Goal: Check status: Check status

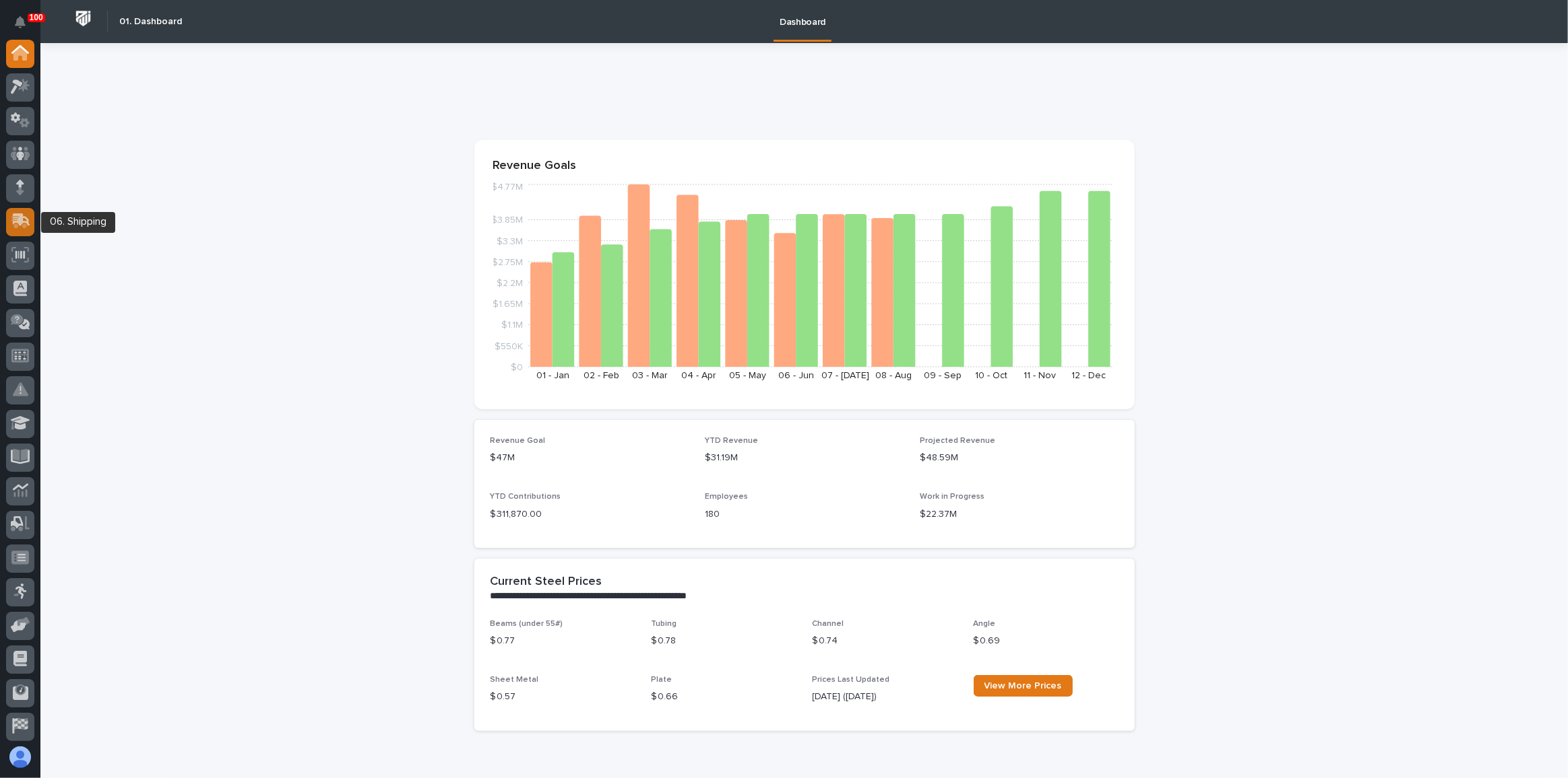
click at [21, 235] on div at bounding box center [20, 222] width 28 height 28
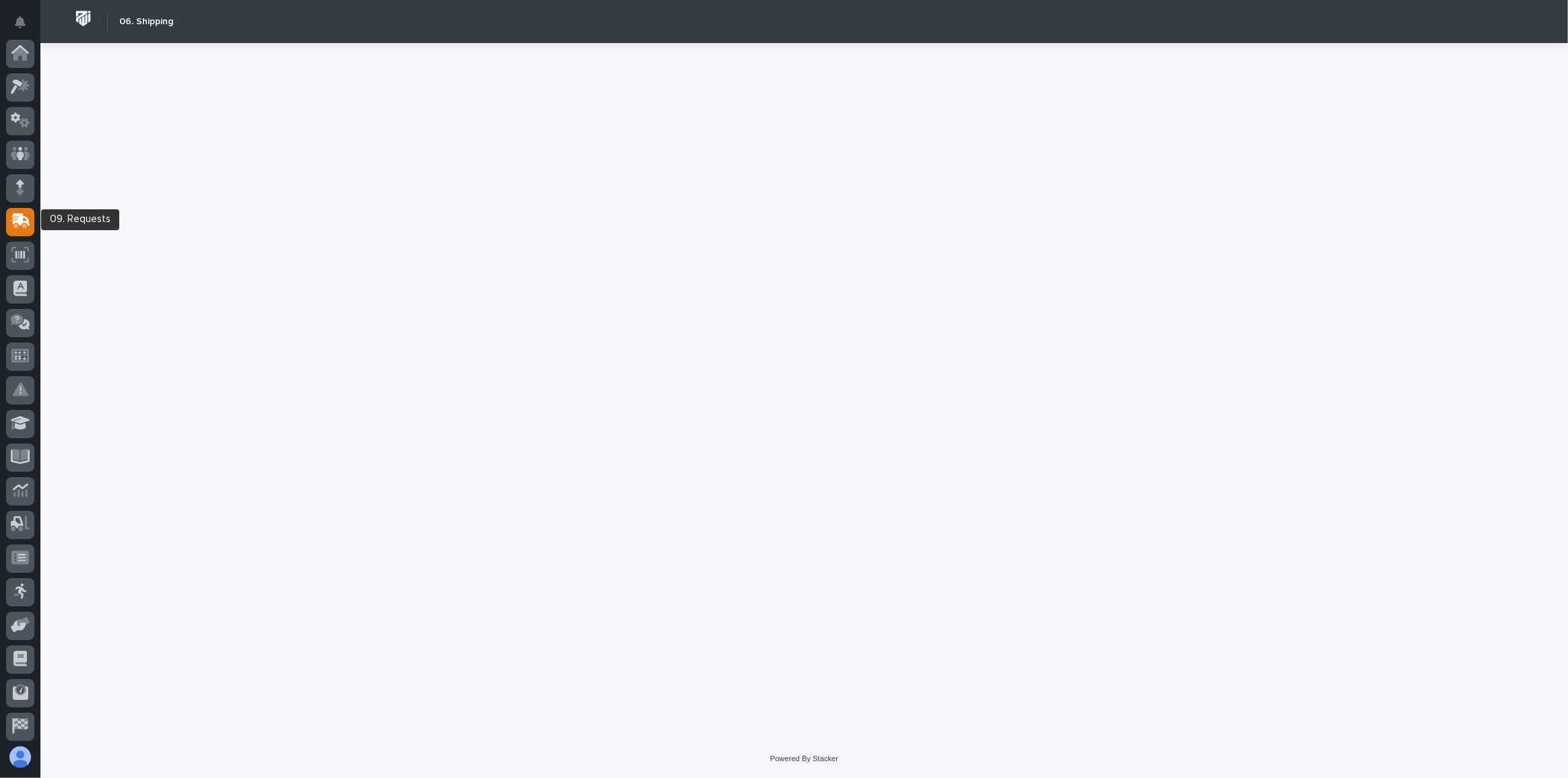
scroll to position [104, 0]
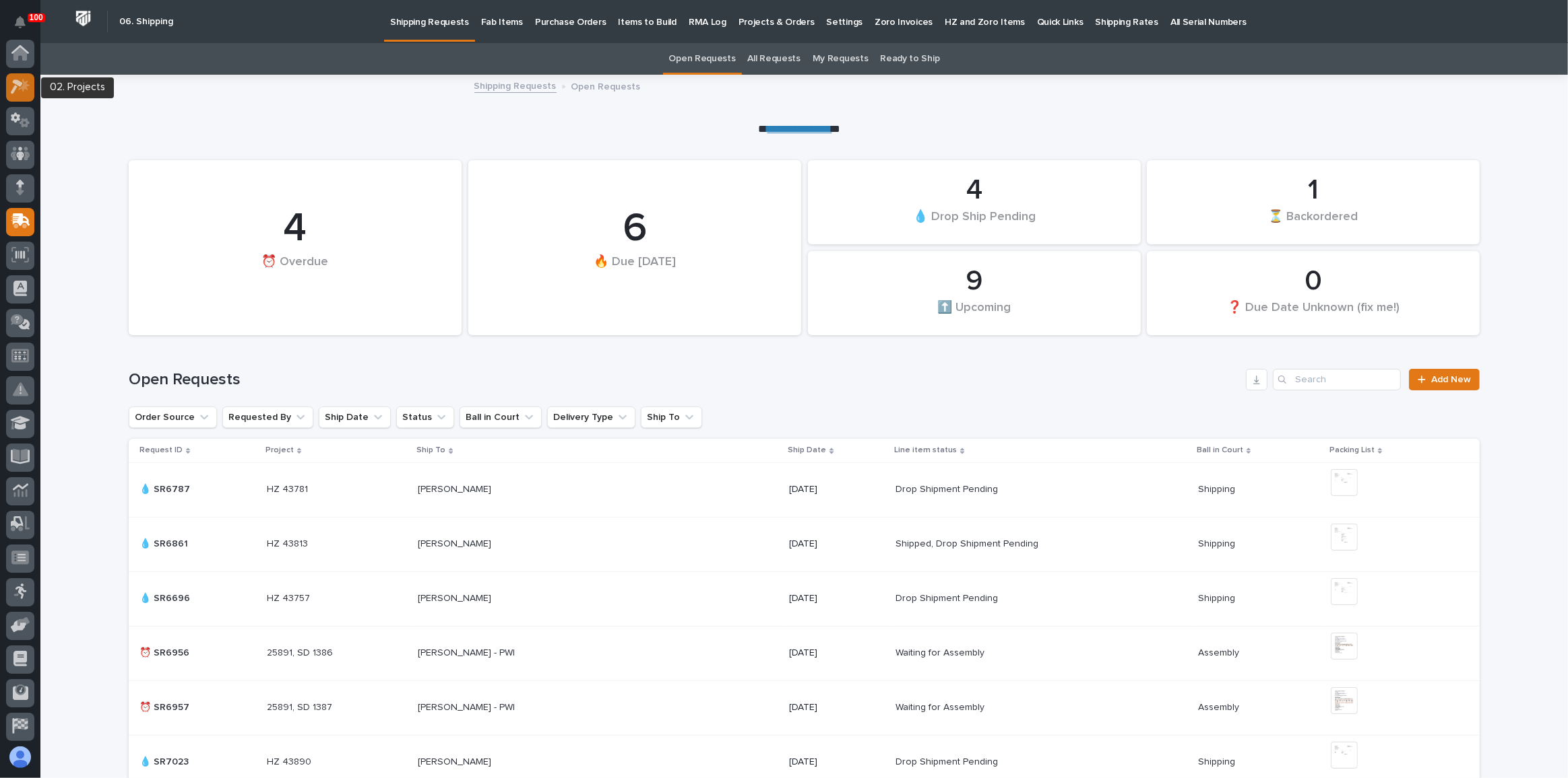
click at [22, 93] on icon at bounding box center [21, 86] width 19 height 16
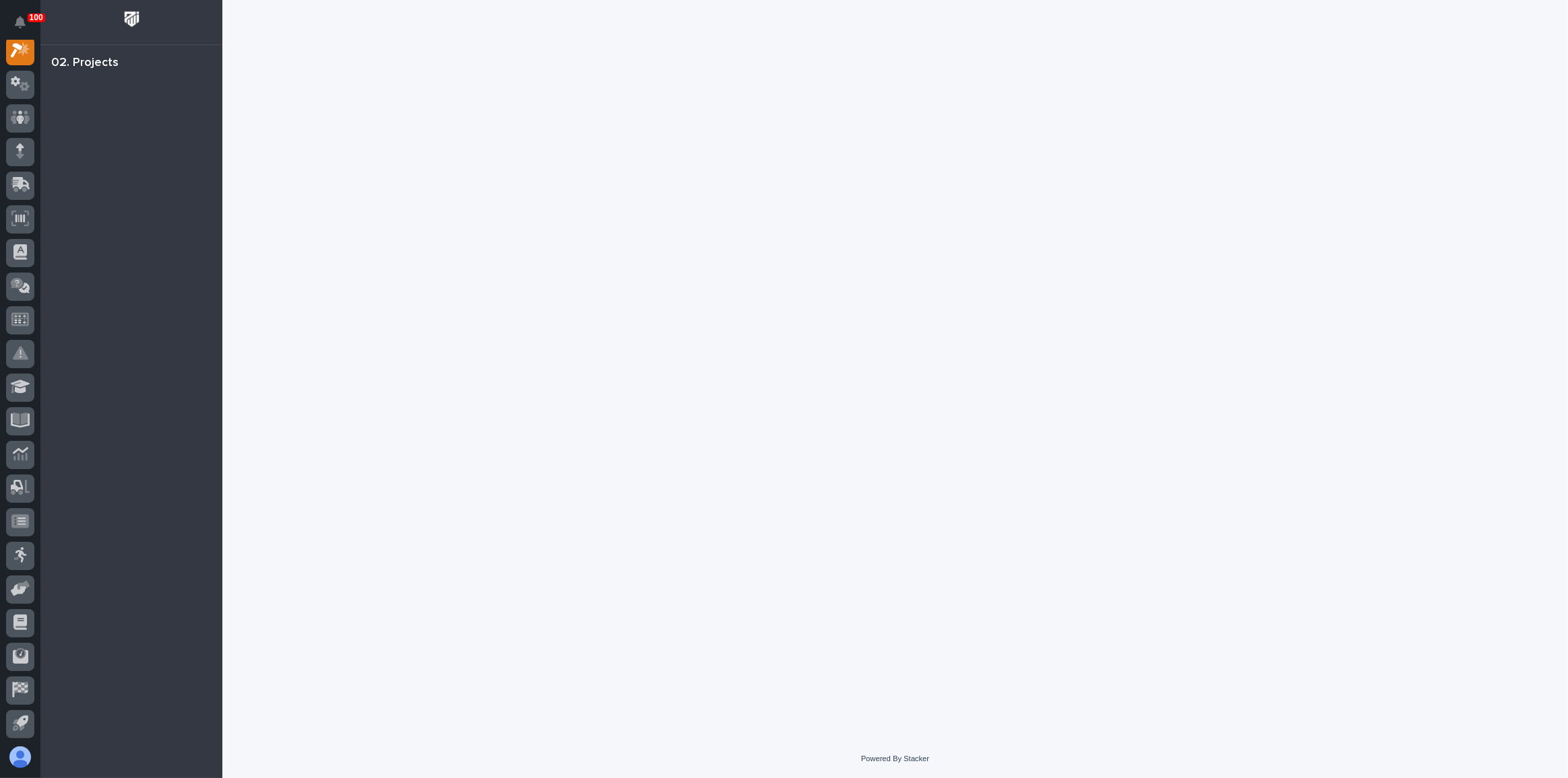
scroll to position [33, 0]
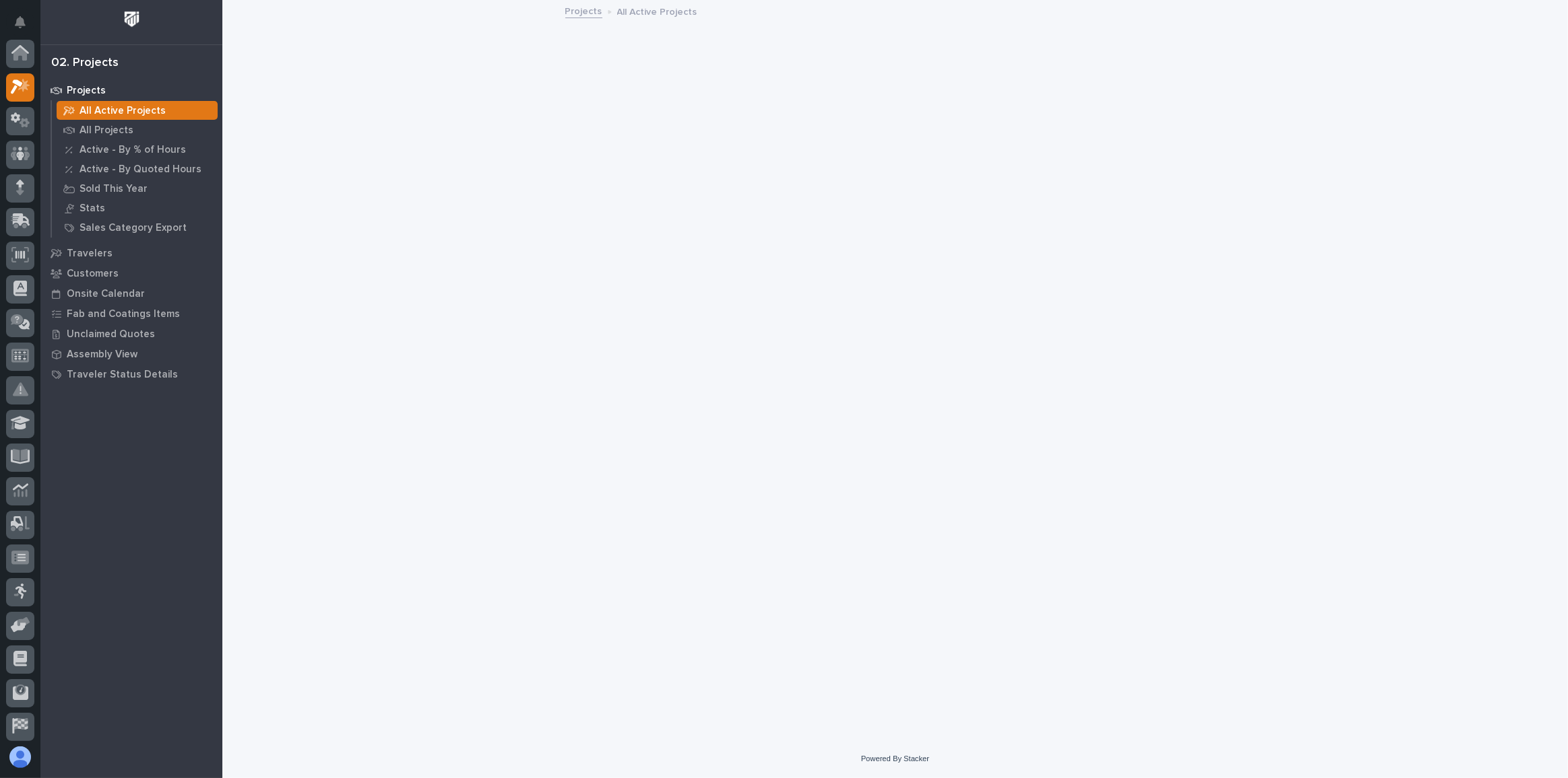
scroll to position [33, 0]
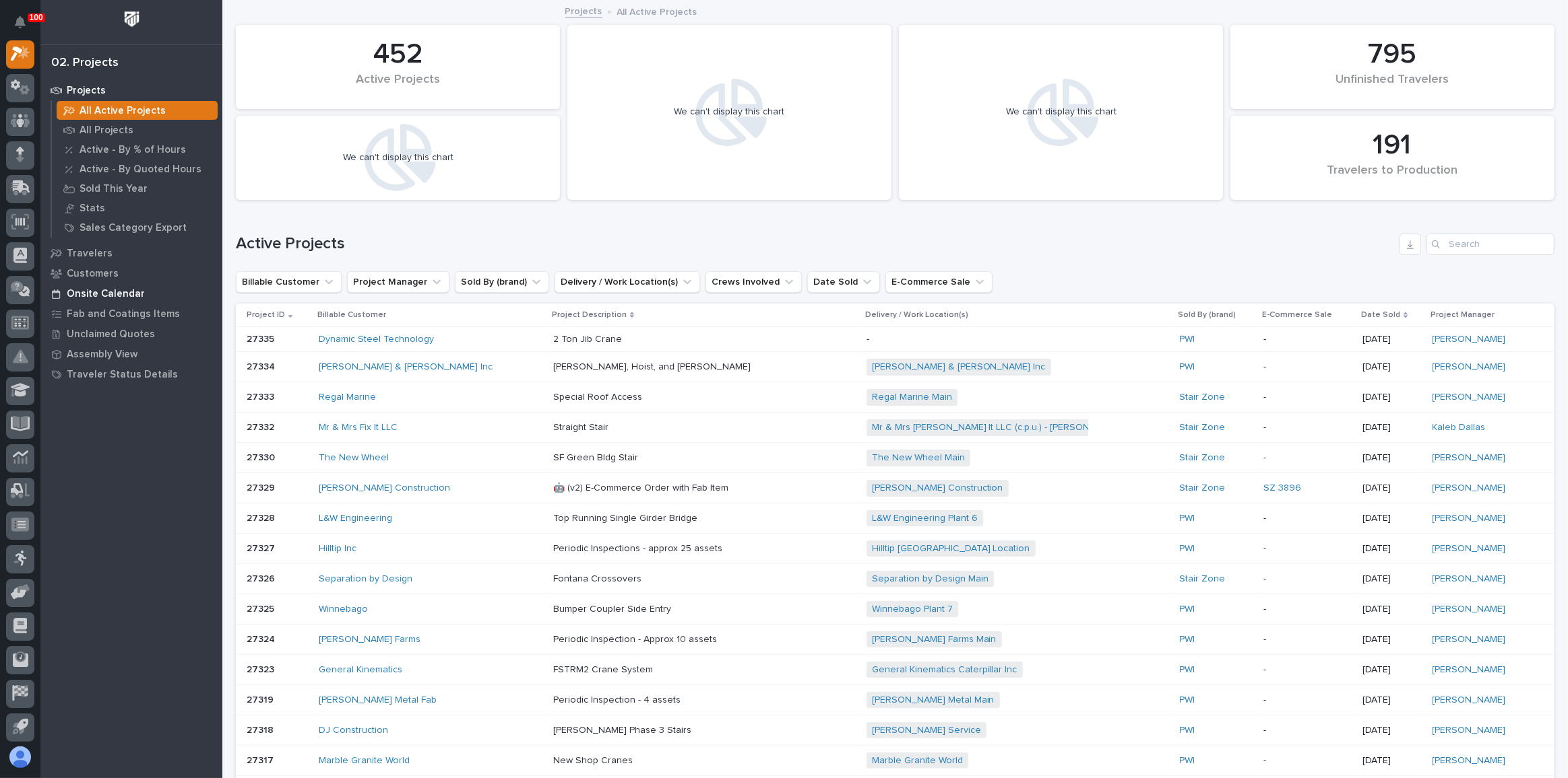
click at [107, 294] on p "Onsite Calendar" at bounding box center [106, 294] width 79 height 12
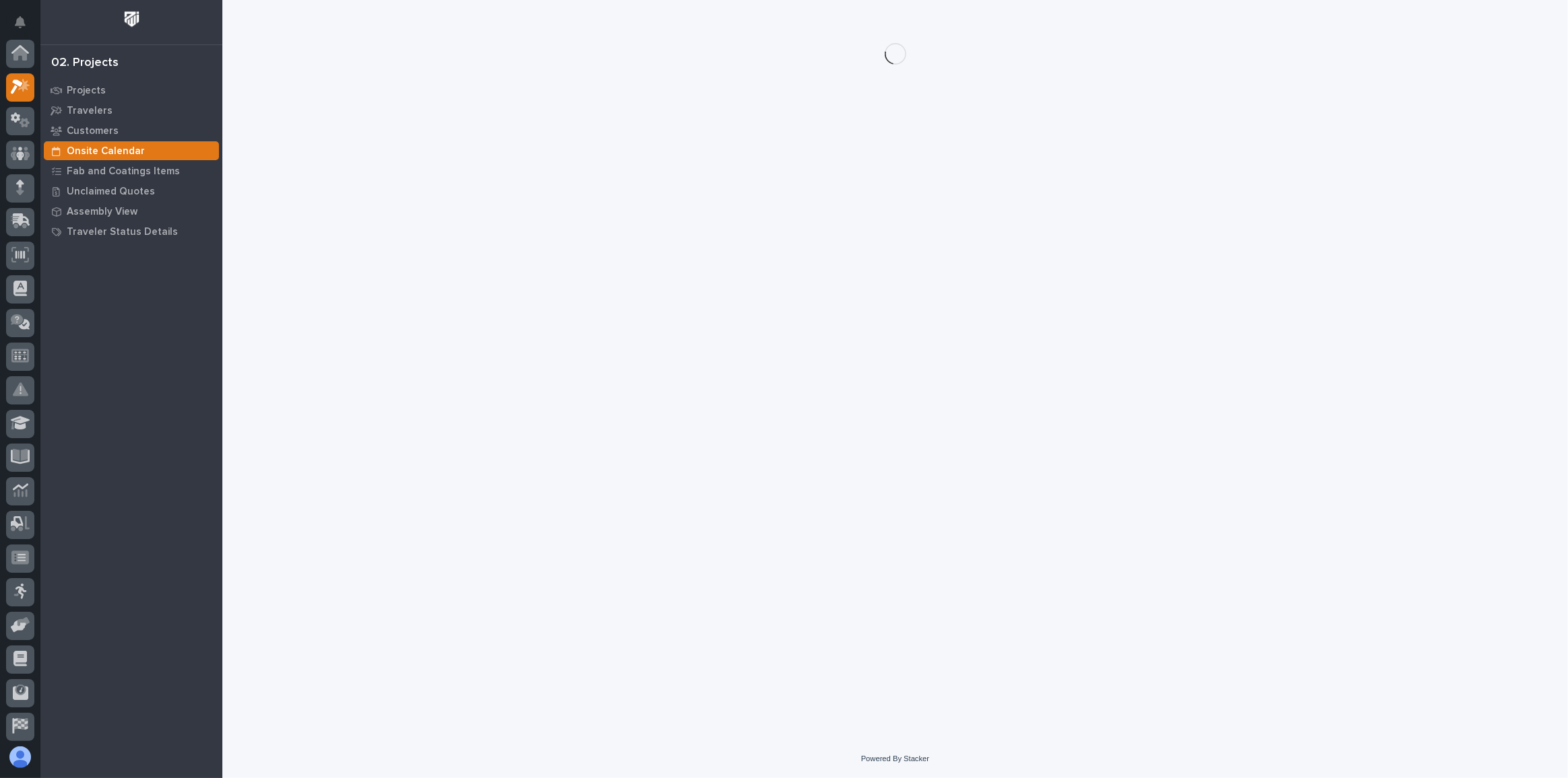
scroll to position [33, 0]
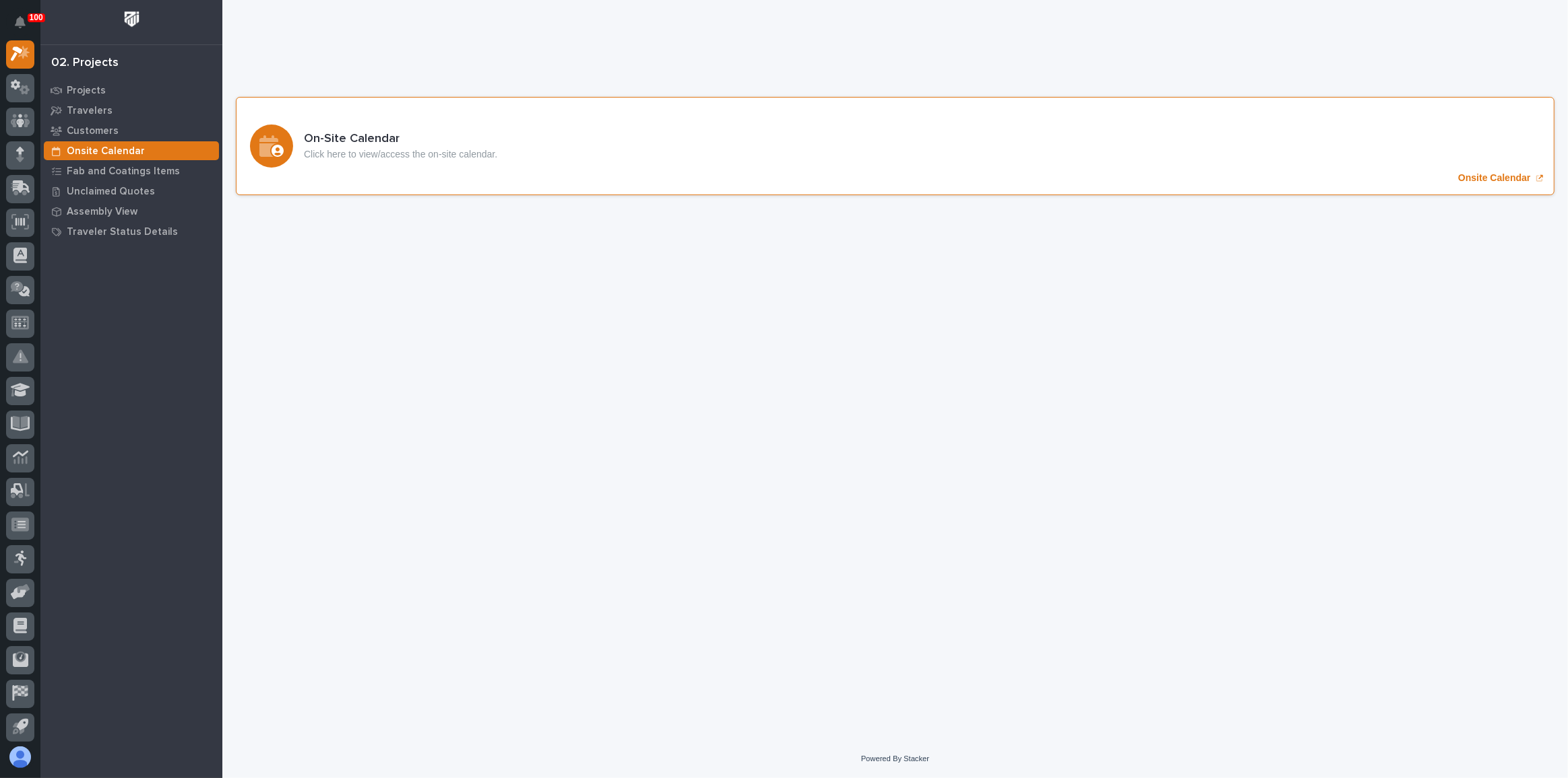
click at [746, 138] on div "On-Site Calendar Click here to view/access the on-site calendar. Onsite Calendar" at bounding box center [895, 146] width 1318 height 98
click at [16, 178] on div at bounding box center [20, 189] width 28 height 28
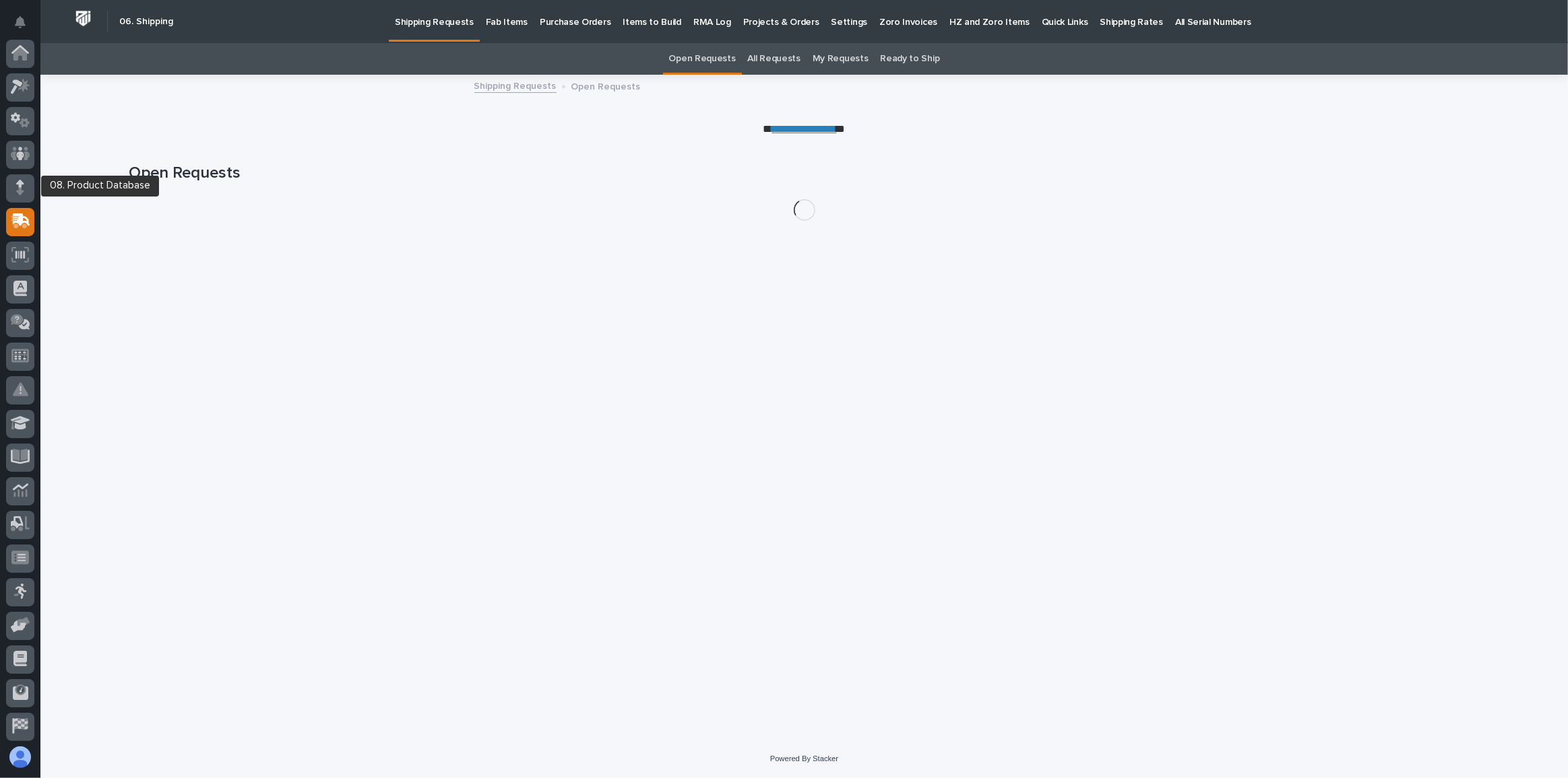
scroll to position [104, 0]
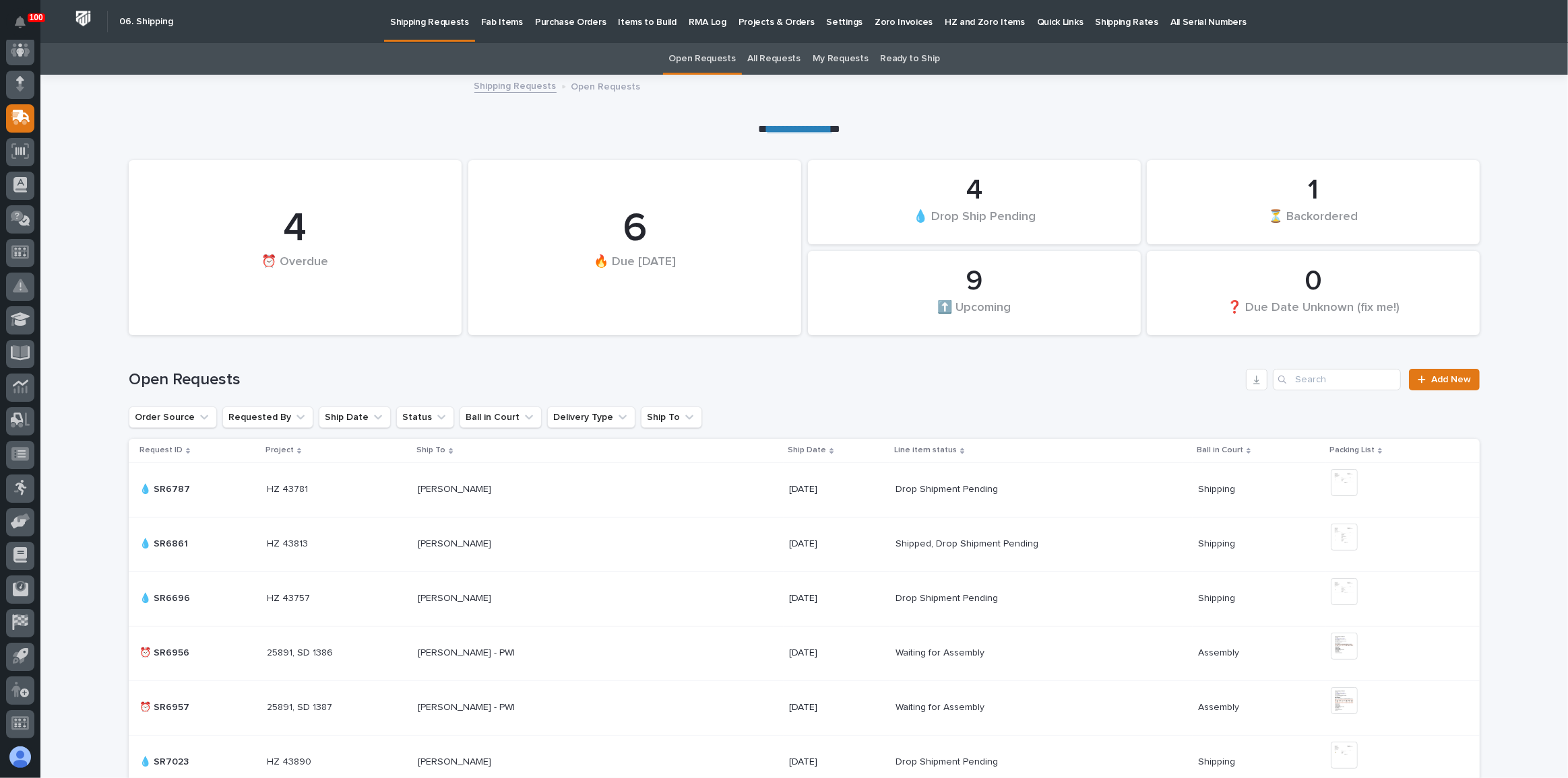
click at [1037, 13] on p "Quick Links" at bounding box center [1060, 14] width 47 height 28
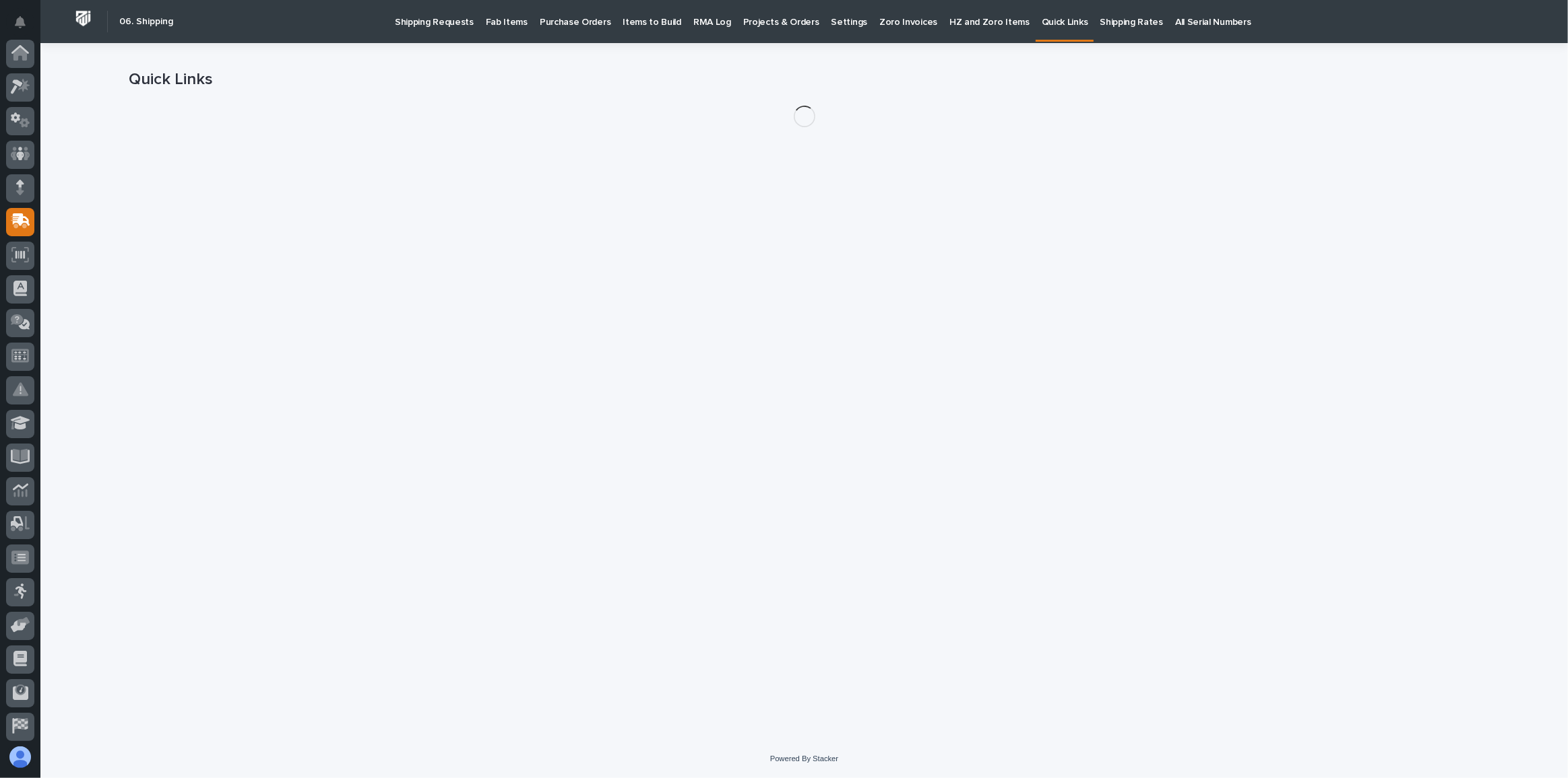
scroll to position [104, 0]
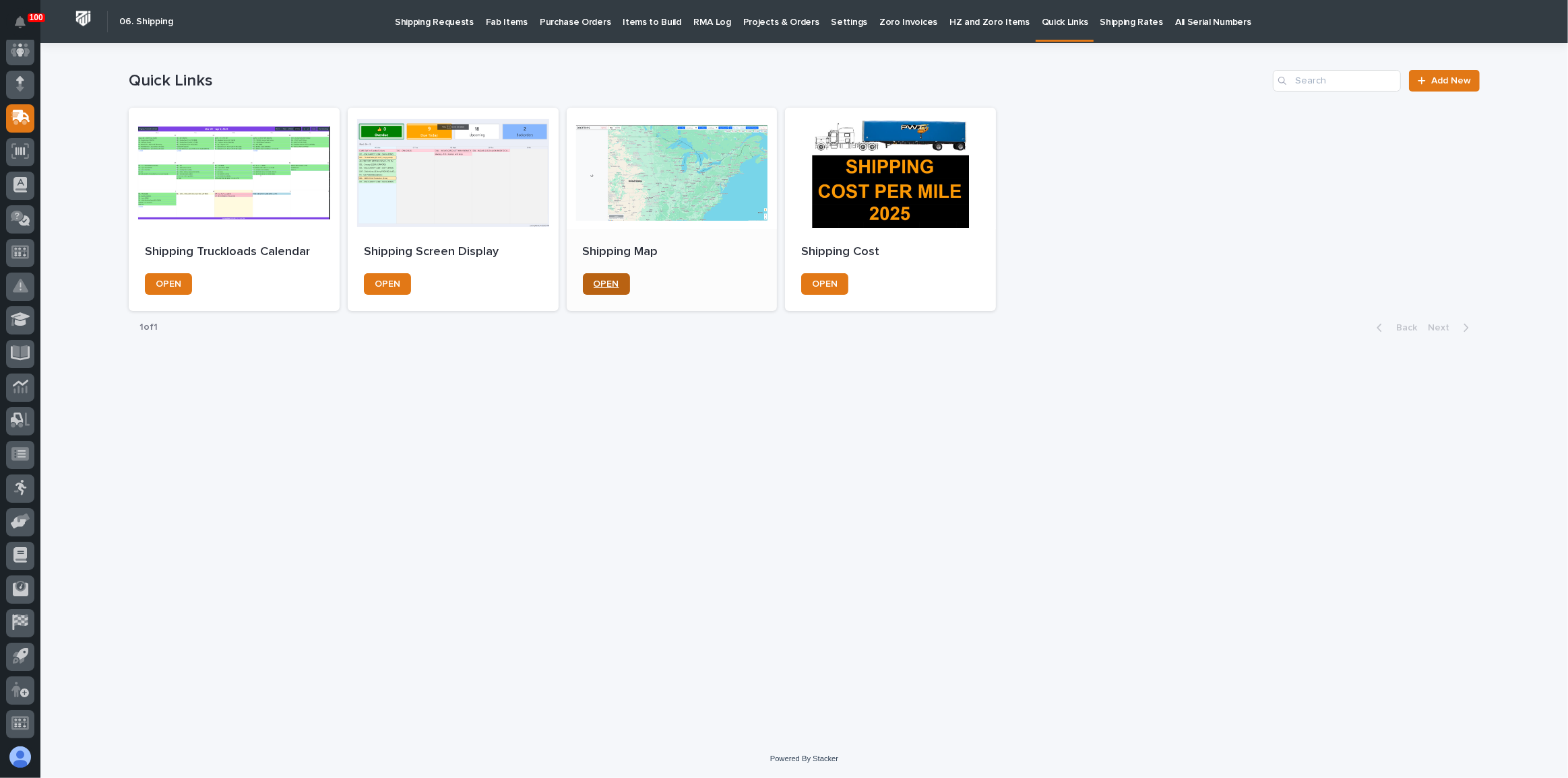
click at [597, 281] on span "OPEN" at bounding box center [606, 284] width 26 height 10
click at [460, 19] on p "Shipping Requests" at bounding box center [434, 14] width 79 height 28
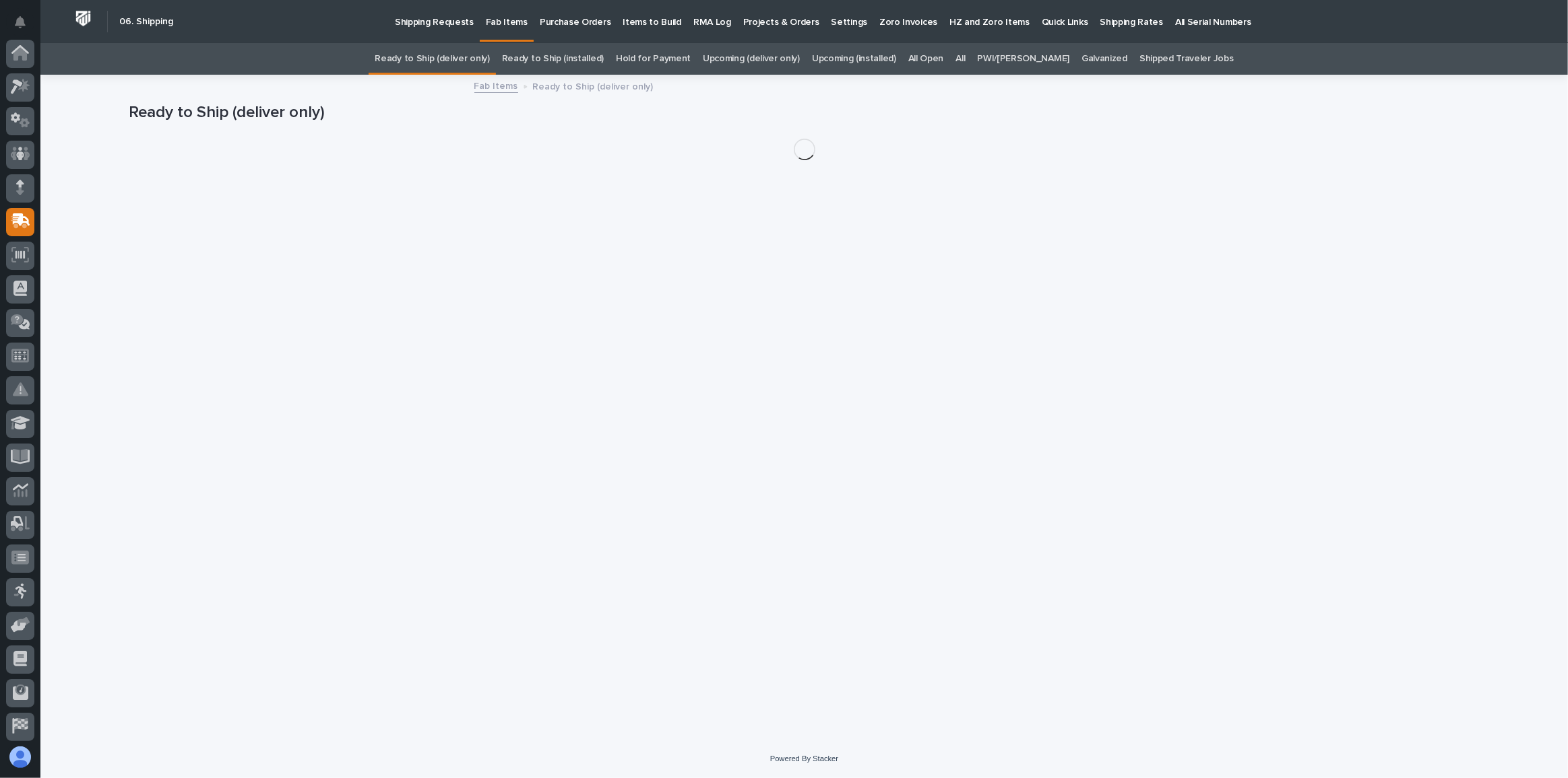
scroll to position [104, 0]
click at [587, 61] on link "Ready to Ship (installed)" at bounding box center [553, 58] width 101 height 32
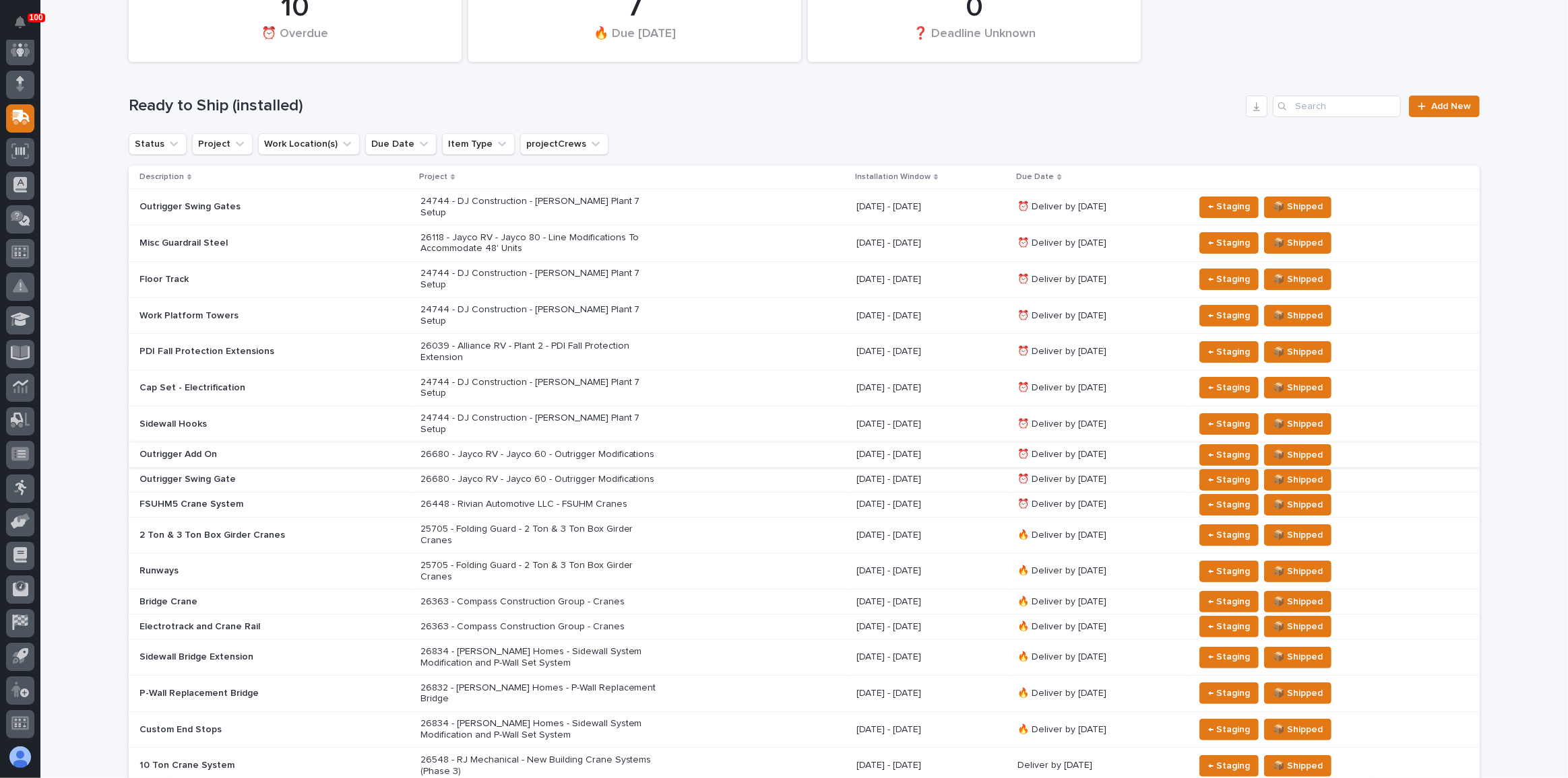
scroll to position [183, 0]
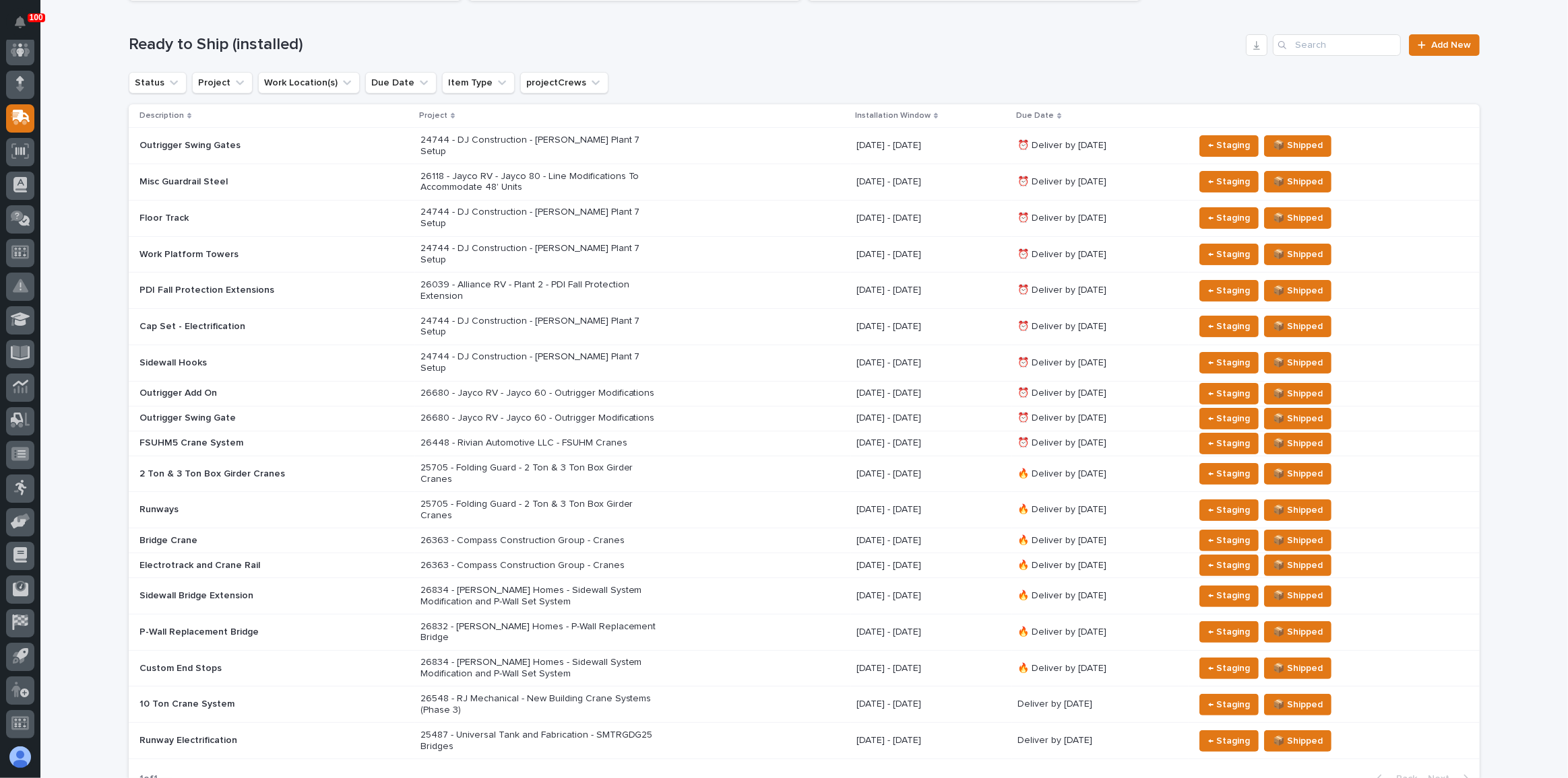
click at [511, 535] on p "26363 - Compass Construction Group - Cranes" at bounding box center [538, 540] width 236 height 11
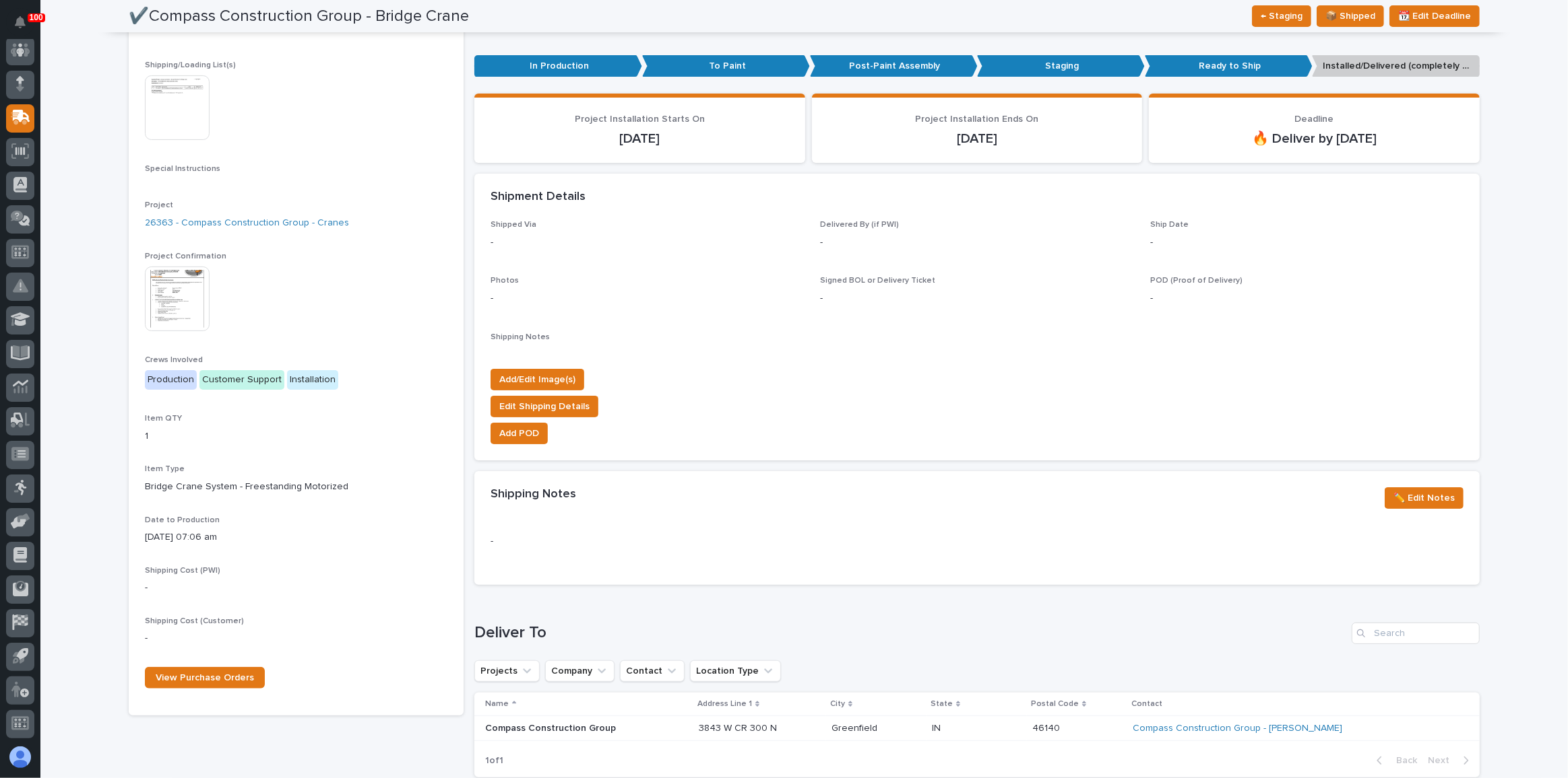
scroll to position [185, 0]
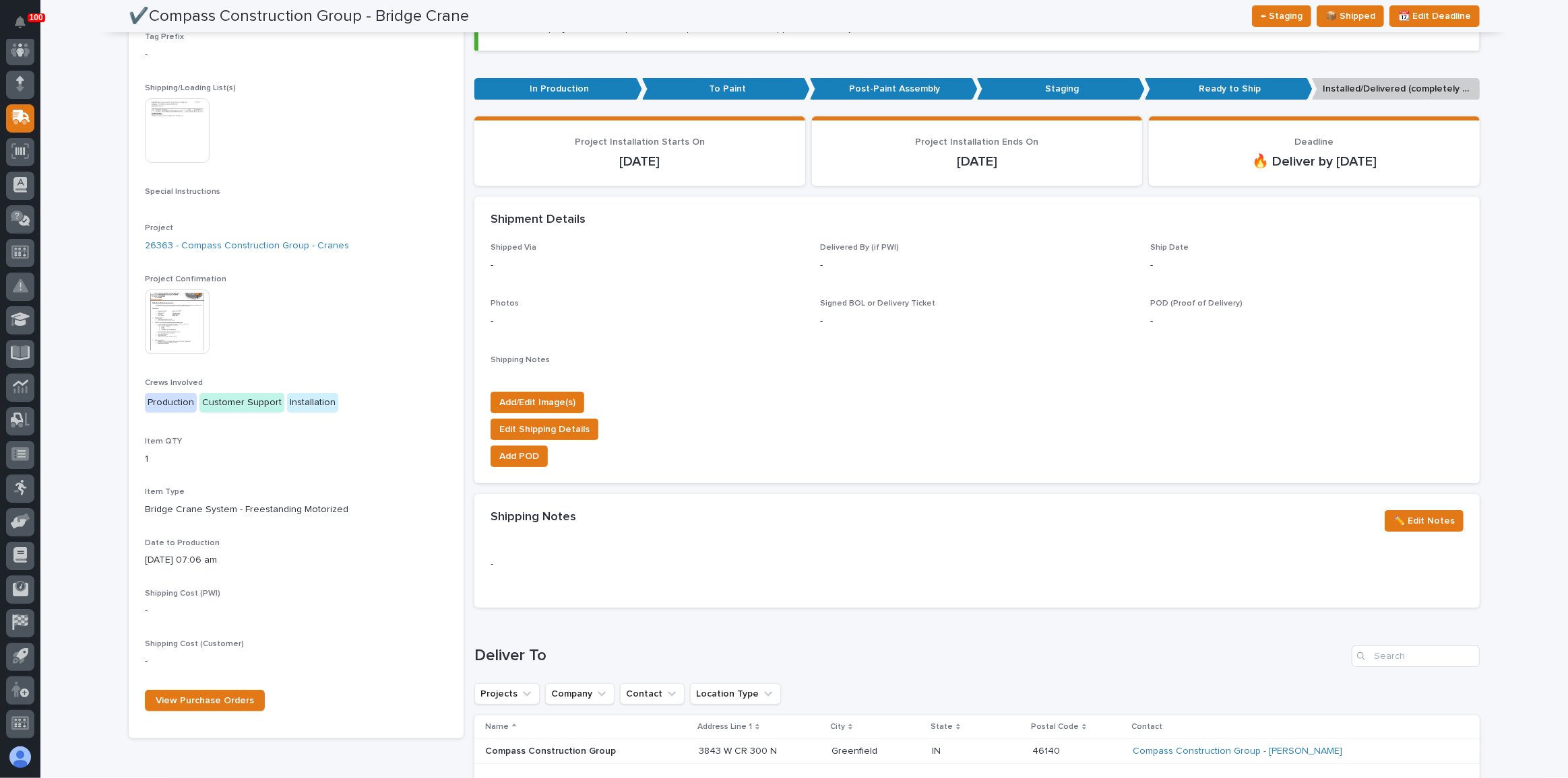
click at [168, 294] on img at bounding box center [177, 321] width 64 height 64
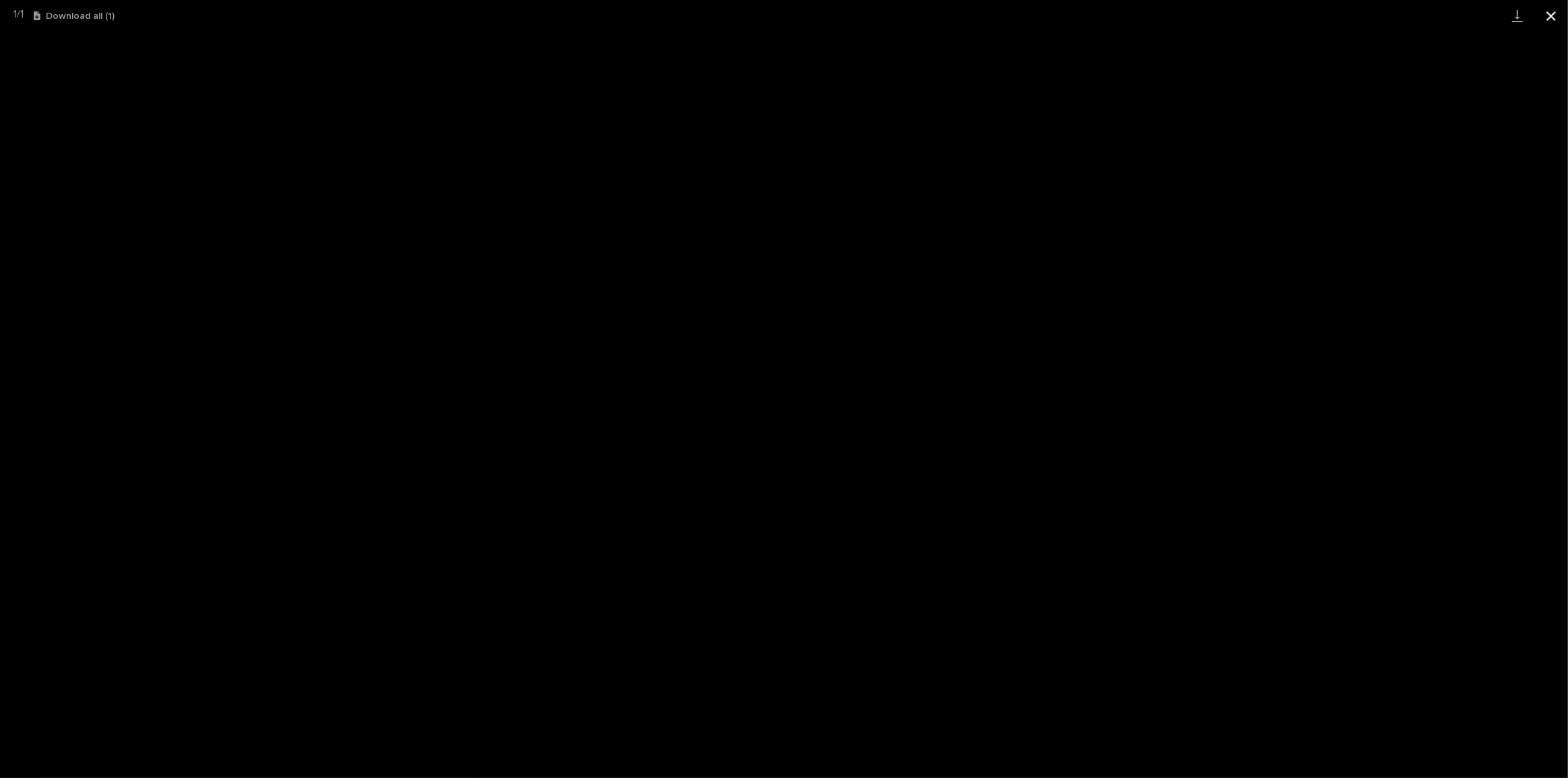
click at [1551, 14] on button "Close gallery" at bounding box center [1550, 16] width 33 height 32
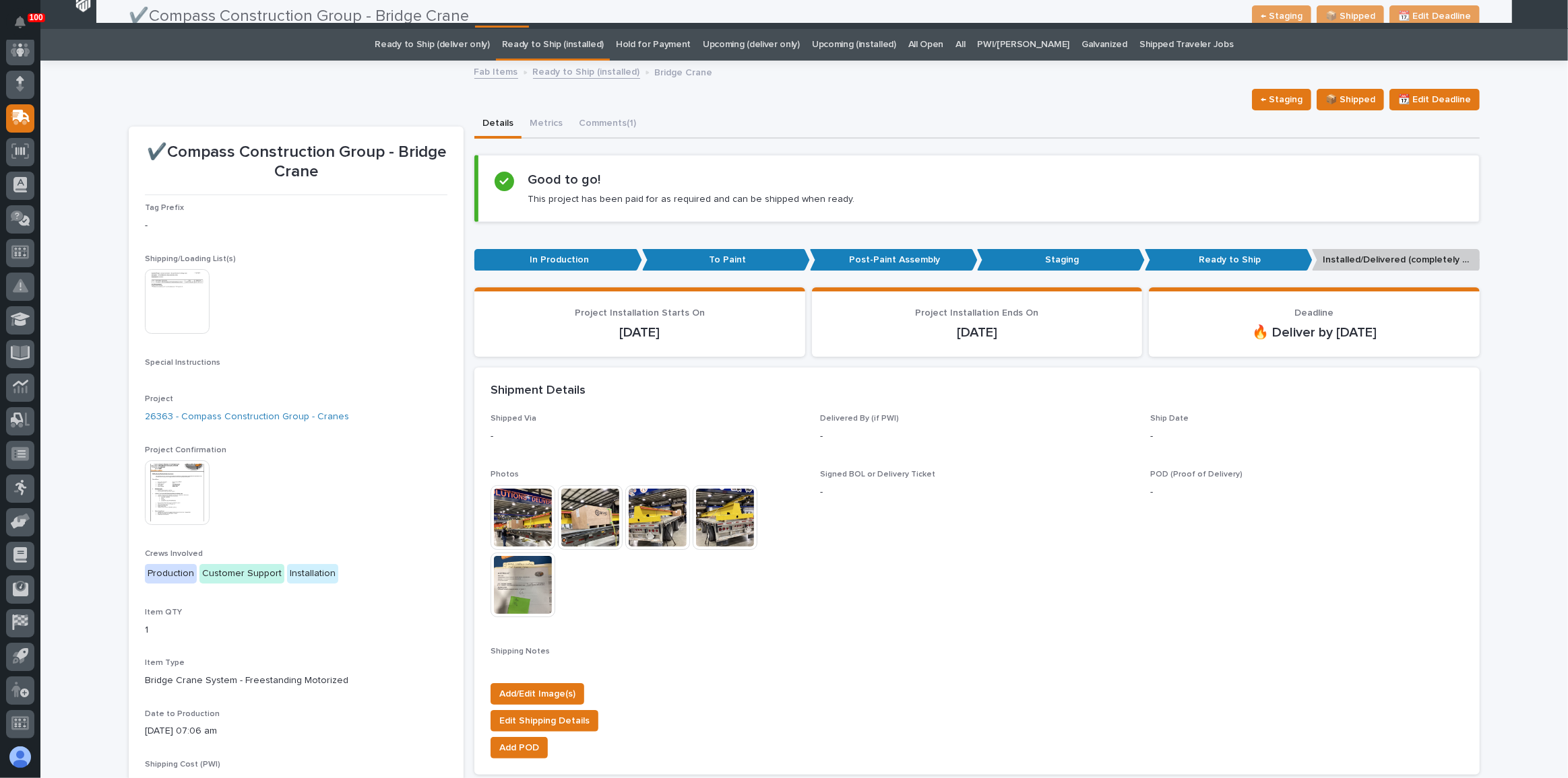
scroll to position [0, 0]
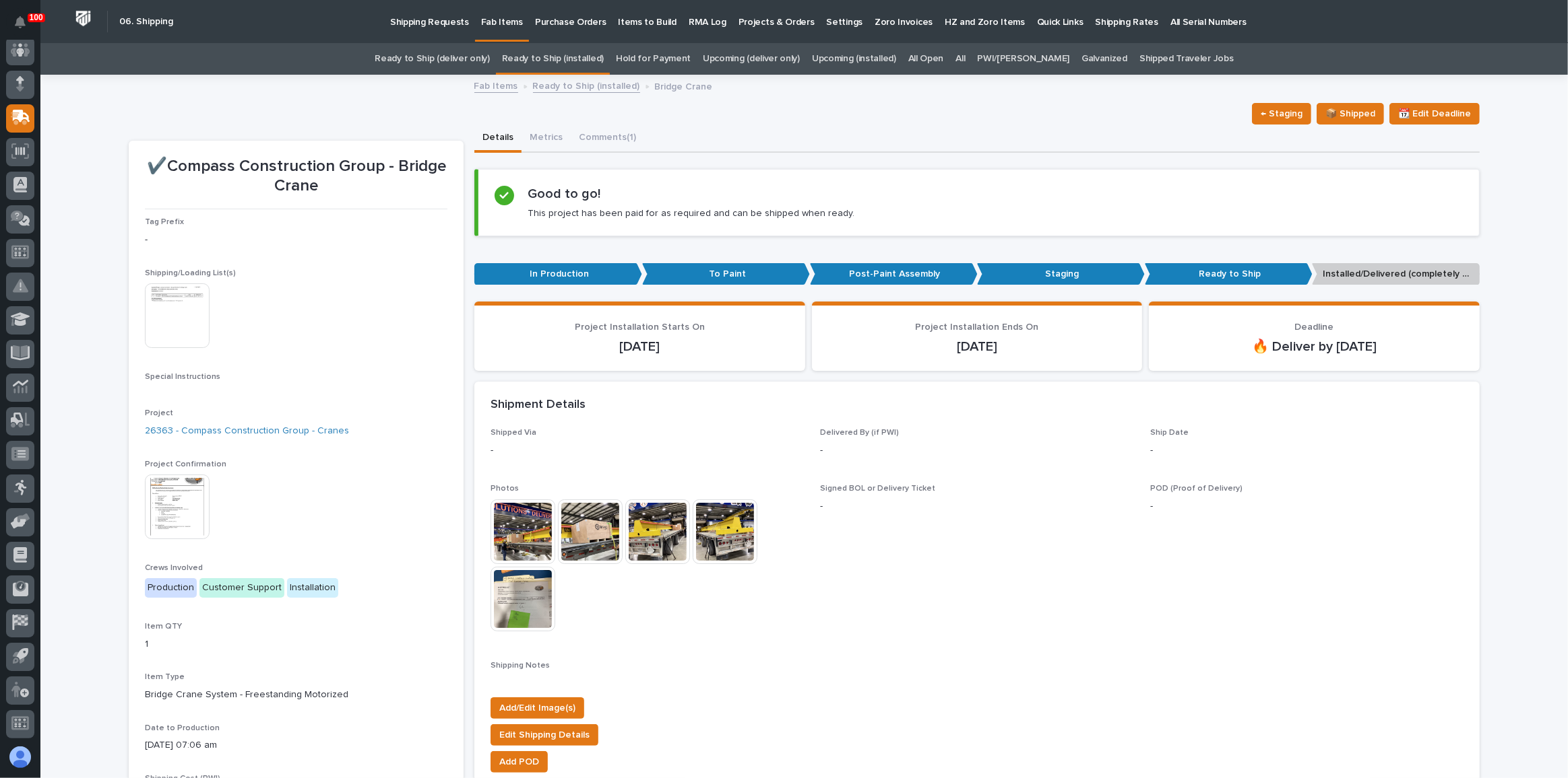
click at [464, 64] on link "Ready to Ship (deliver only)" at bounding box center [432, 58] width 115 height 32
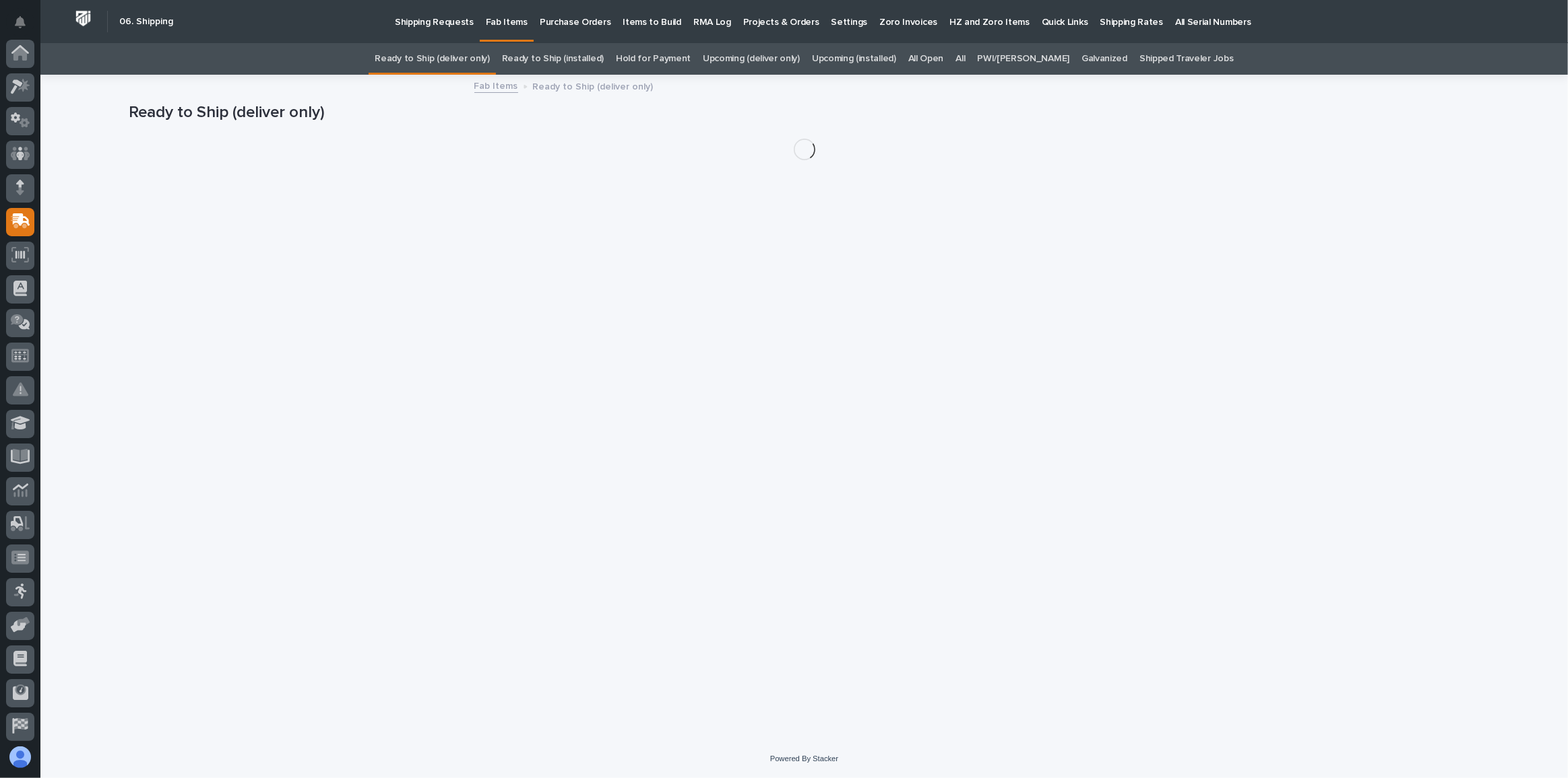
scroll to position [104, 0]
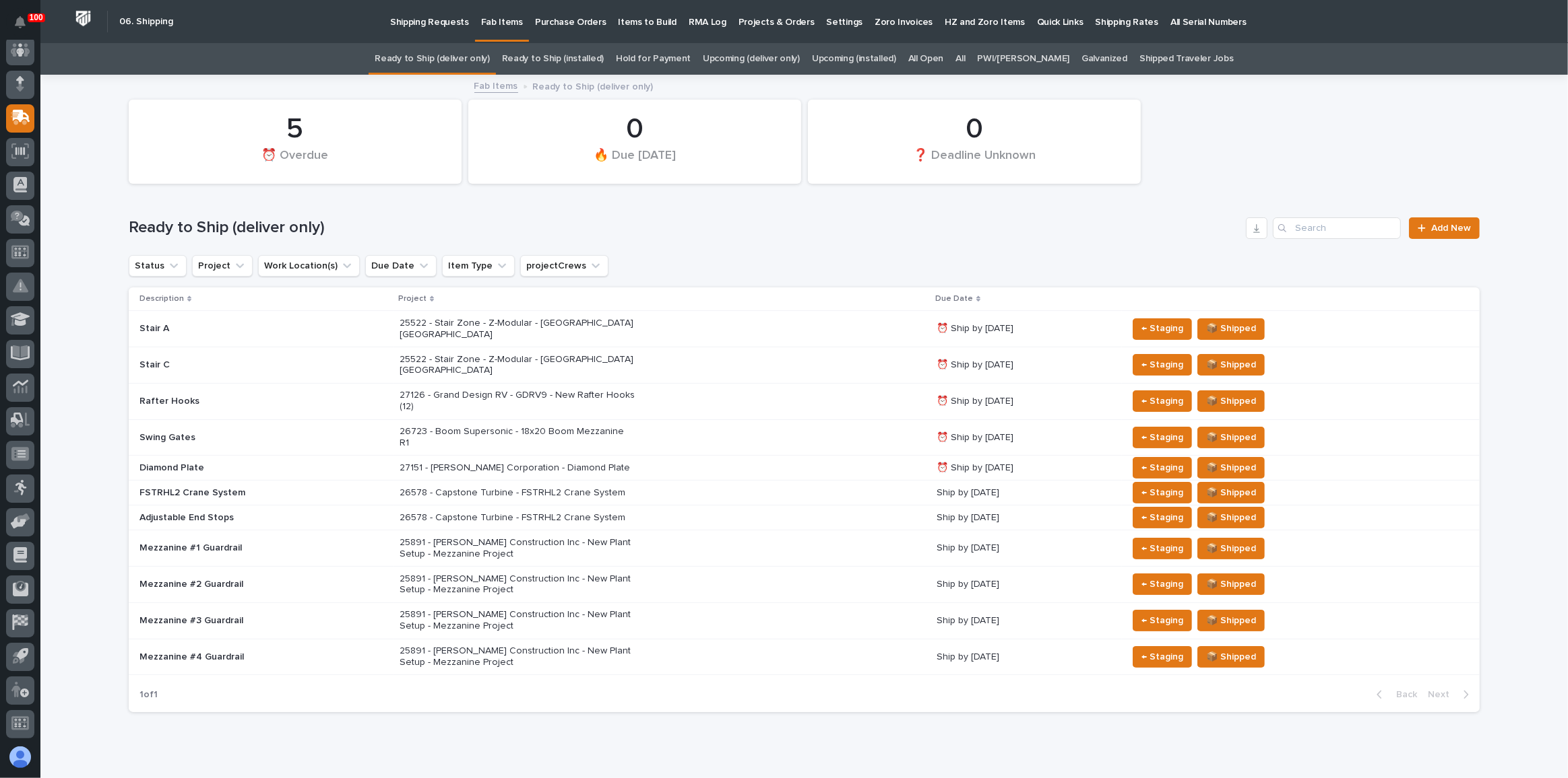
click at [743, 50] on link "Upcoming (deliver only)" at bounding box center [751, 58] width 97 height 32
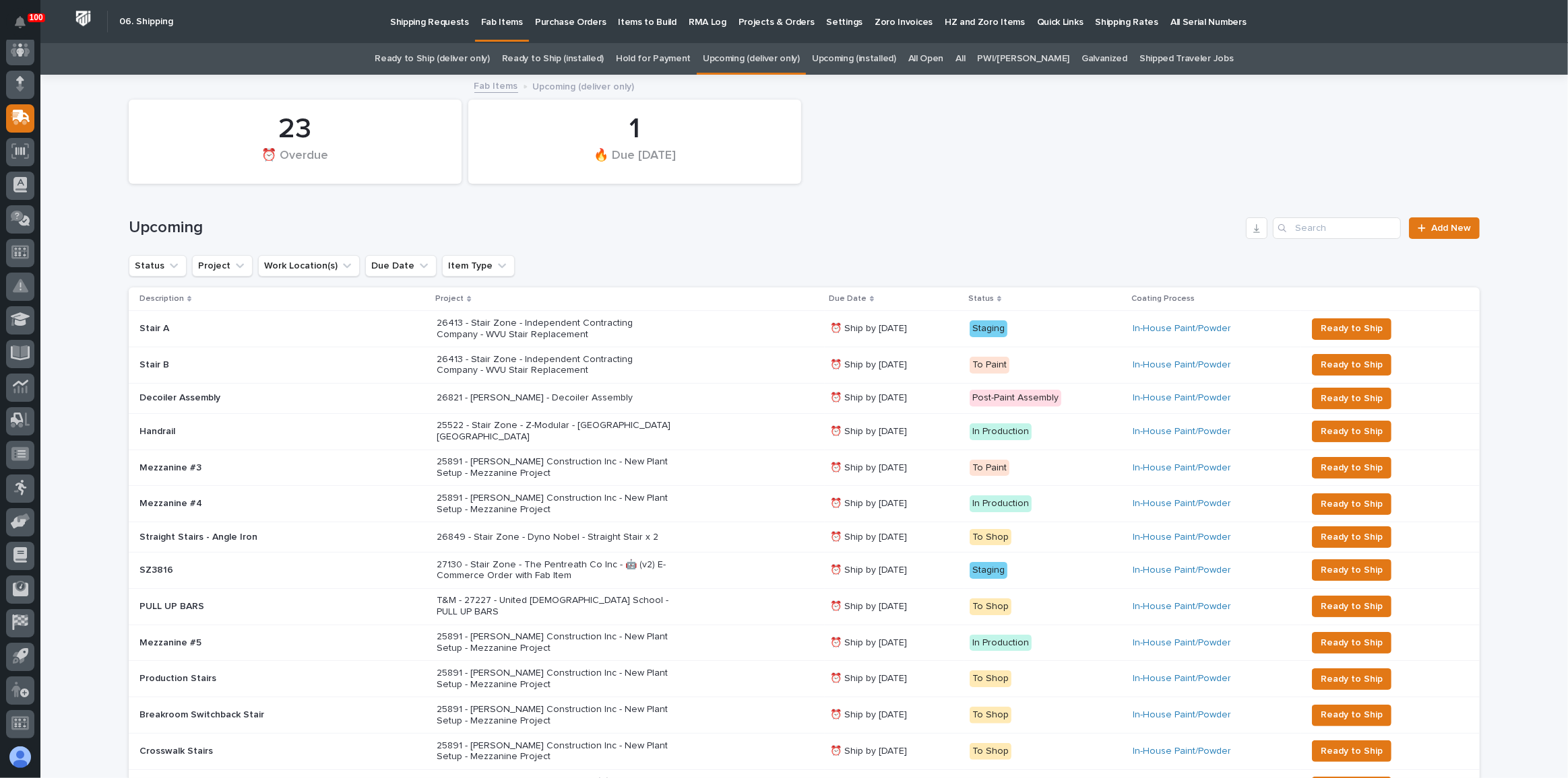
click at [690, 54] on link "Hold for Payment" at bounding box center [653, 58] width 75 height 32
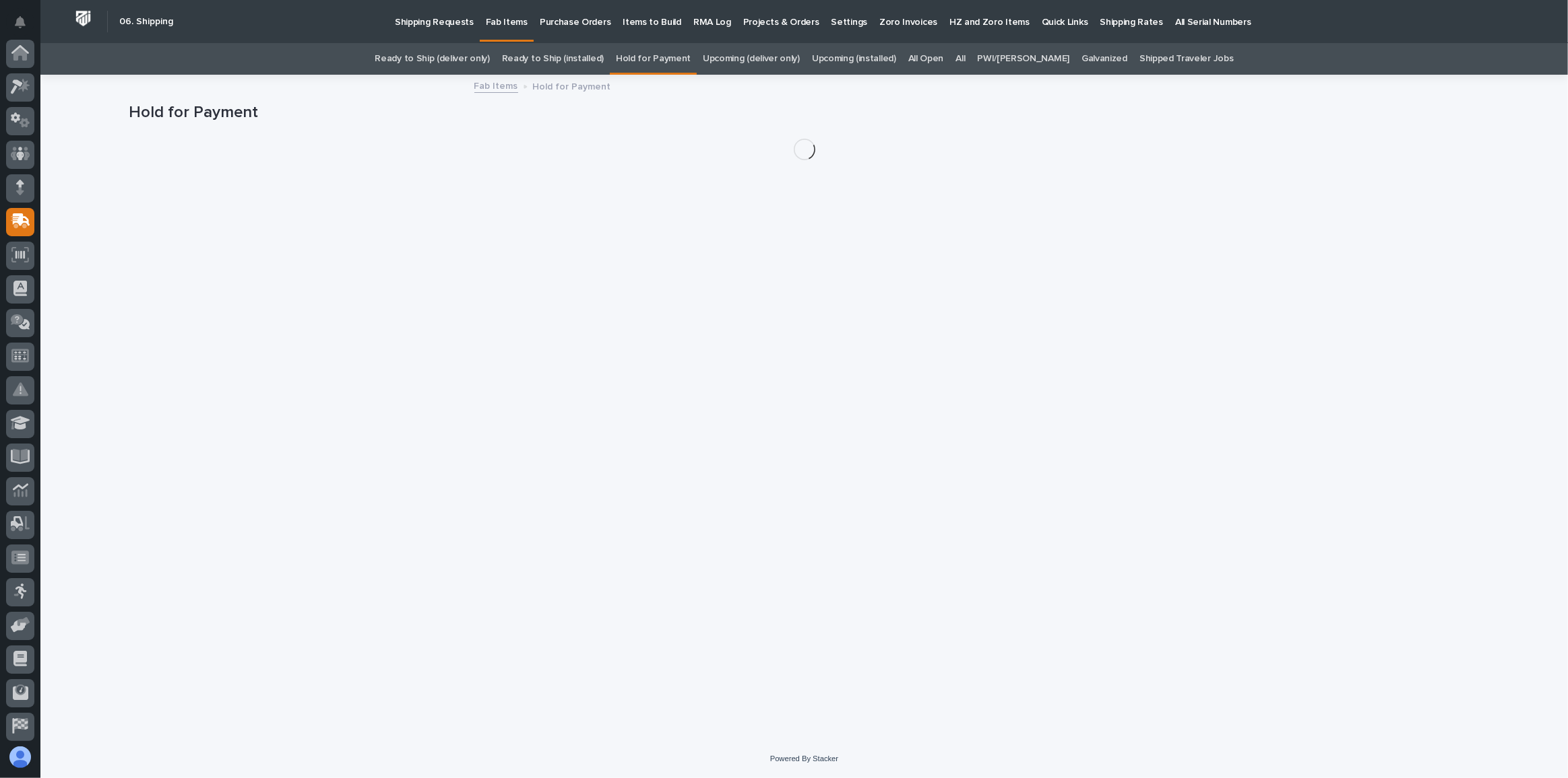
scroll to position [104, 0]
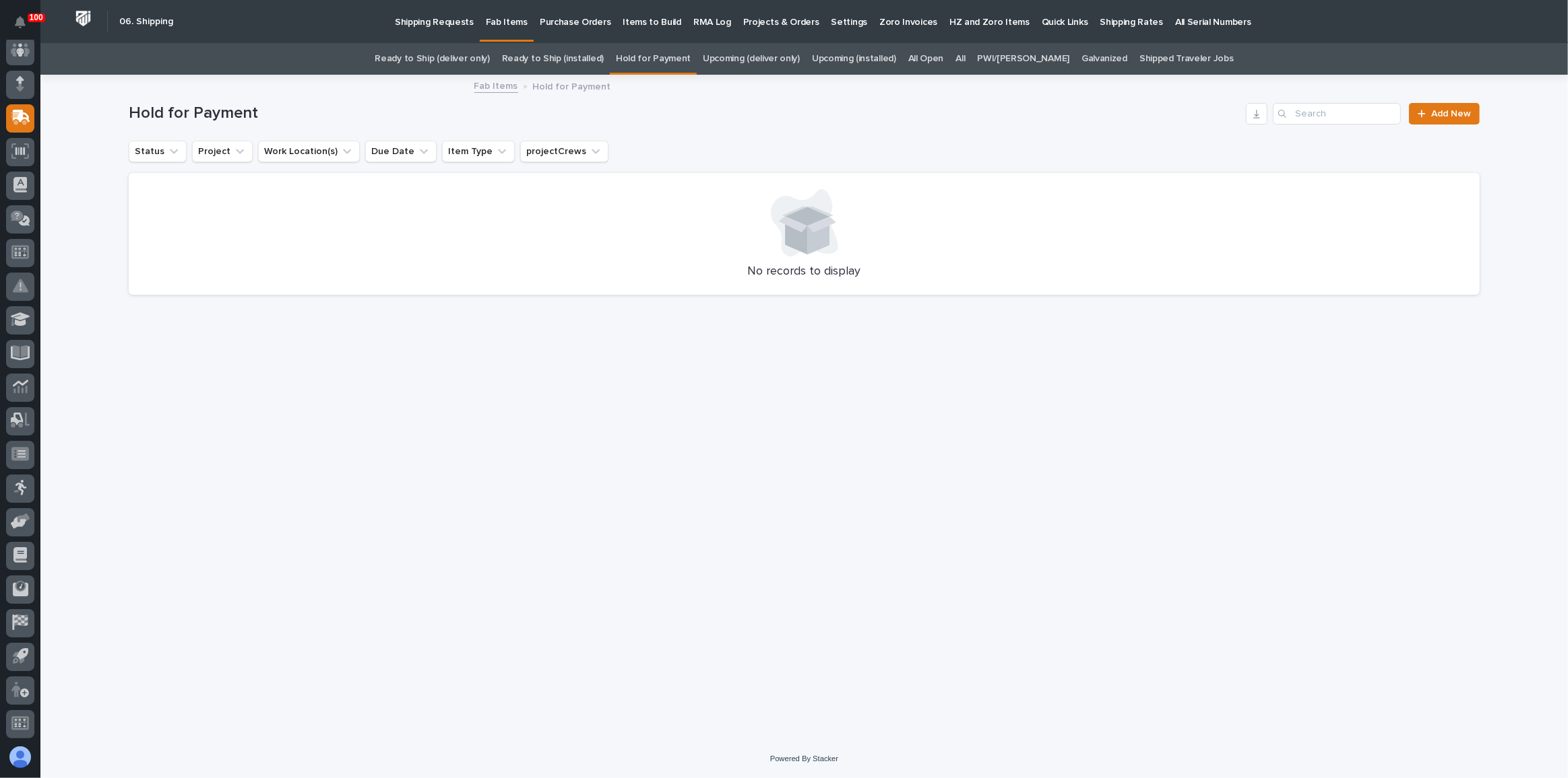
click at [745, 56] on link "Upcoming (deliver only)" at bounding box center [751, 58] width 97 height 32
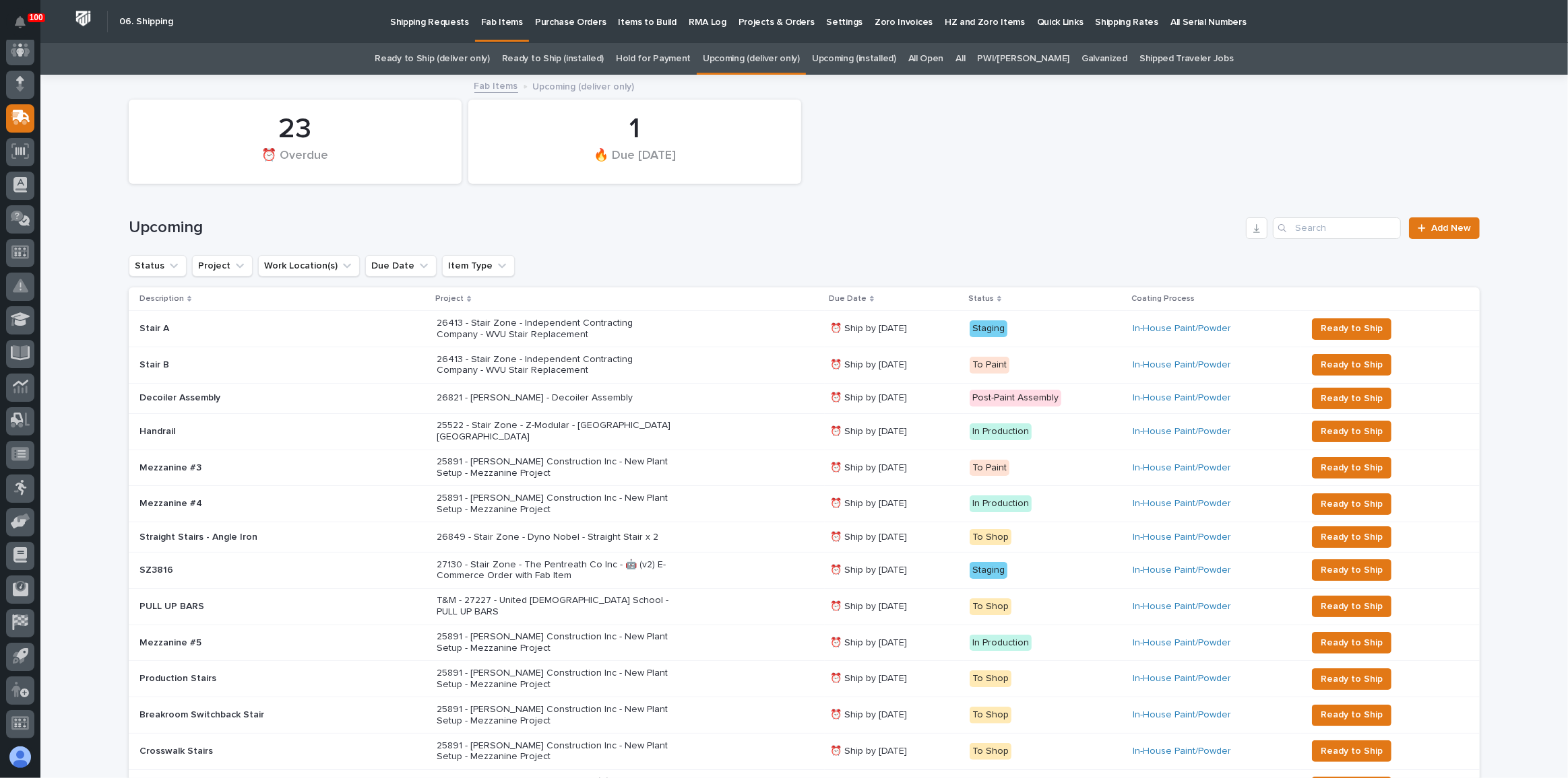
click at [453, 58] on link "Ready to Ship (deliver only)" at bounding box center [432, 58] width 115 height 32
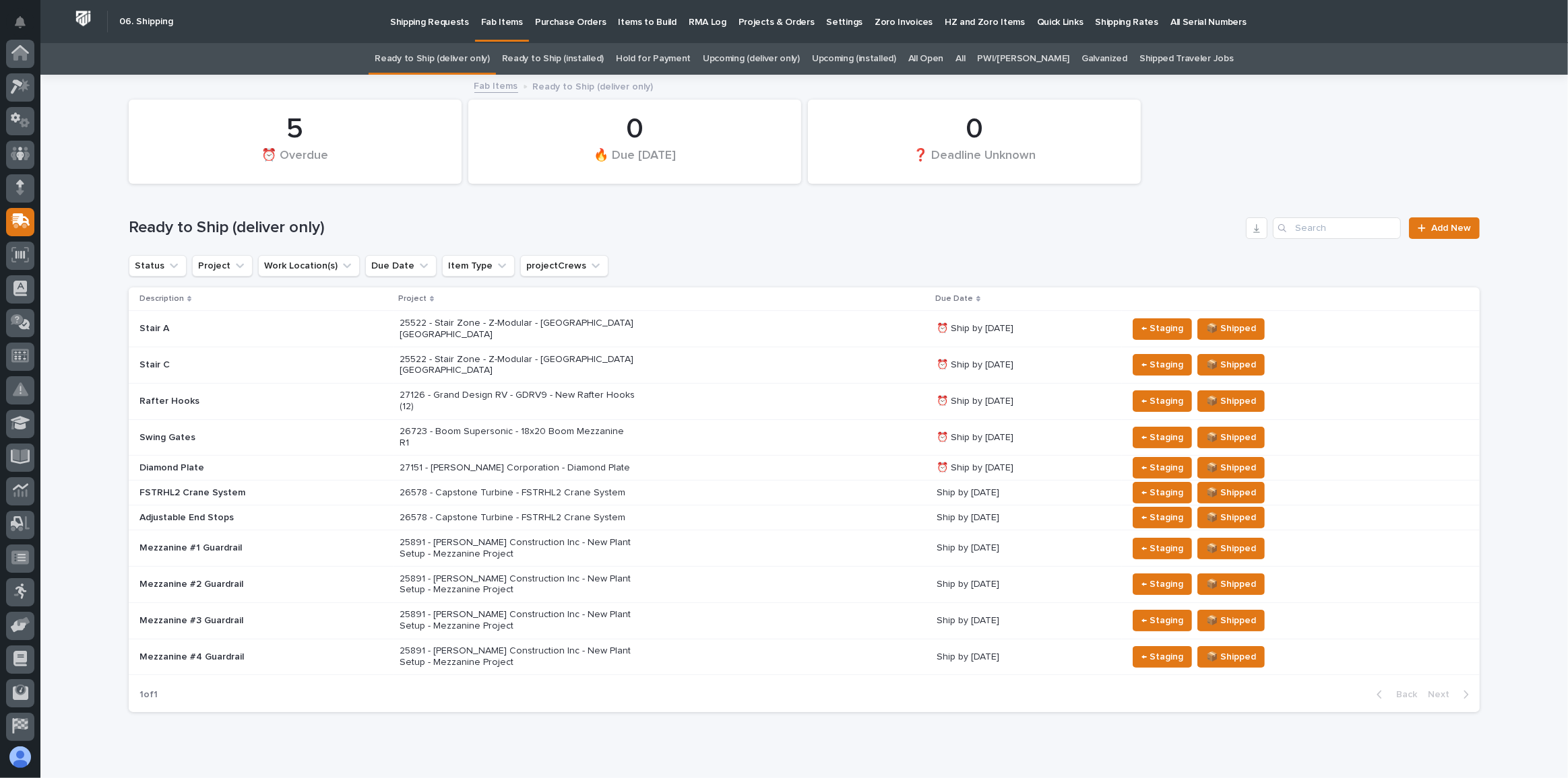
scroll to position [104, 0]
click at [770, 58] on link "Upcoming (deliver only)" at bounding box center [751, 58] width 97 height 32
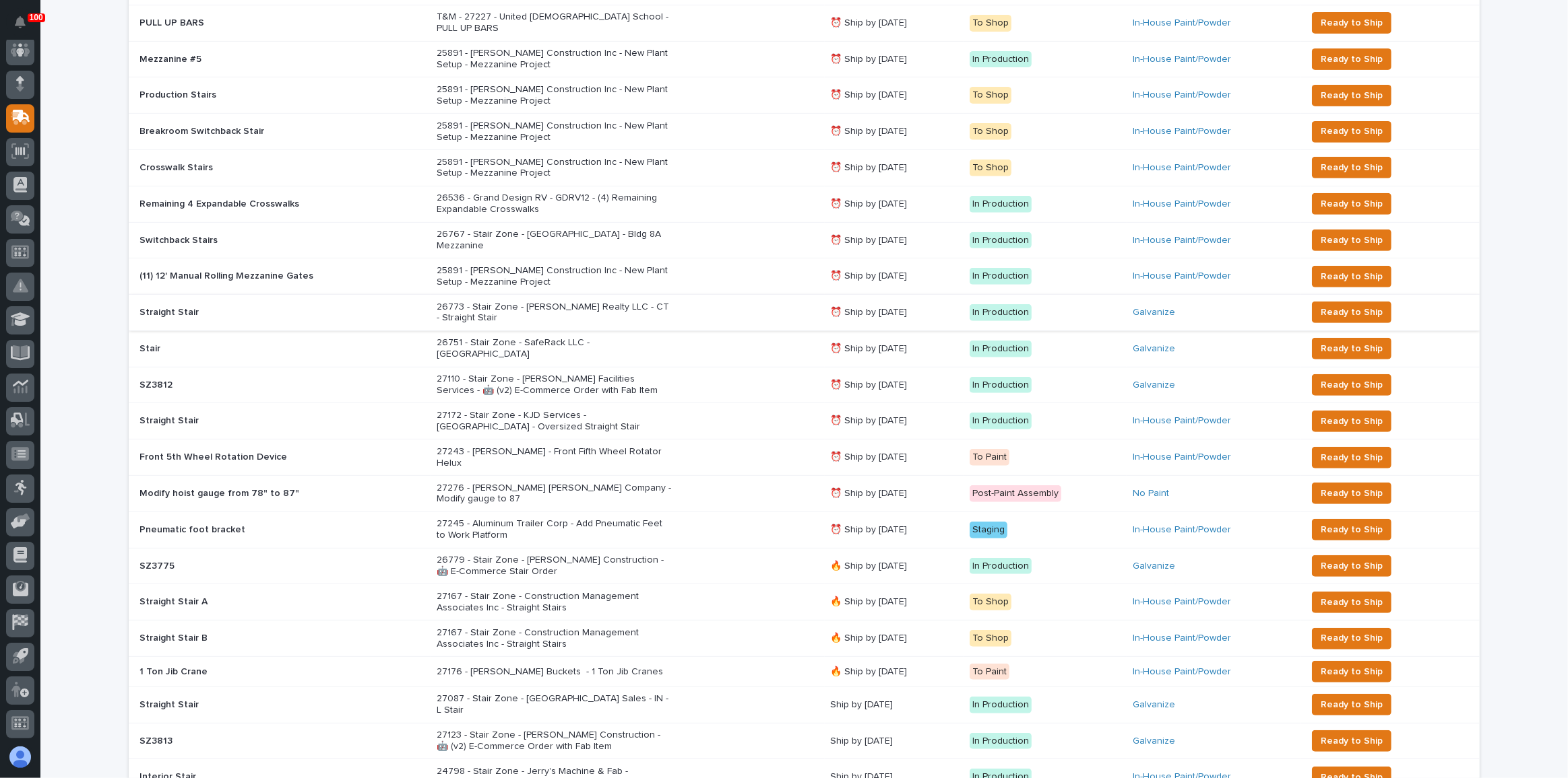
scroll to position [673, 0]
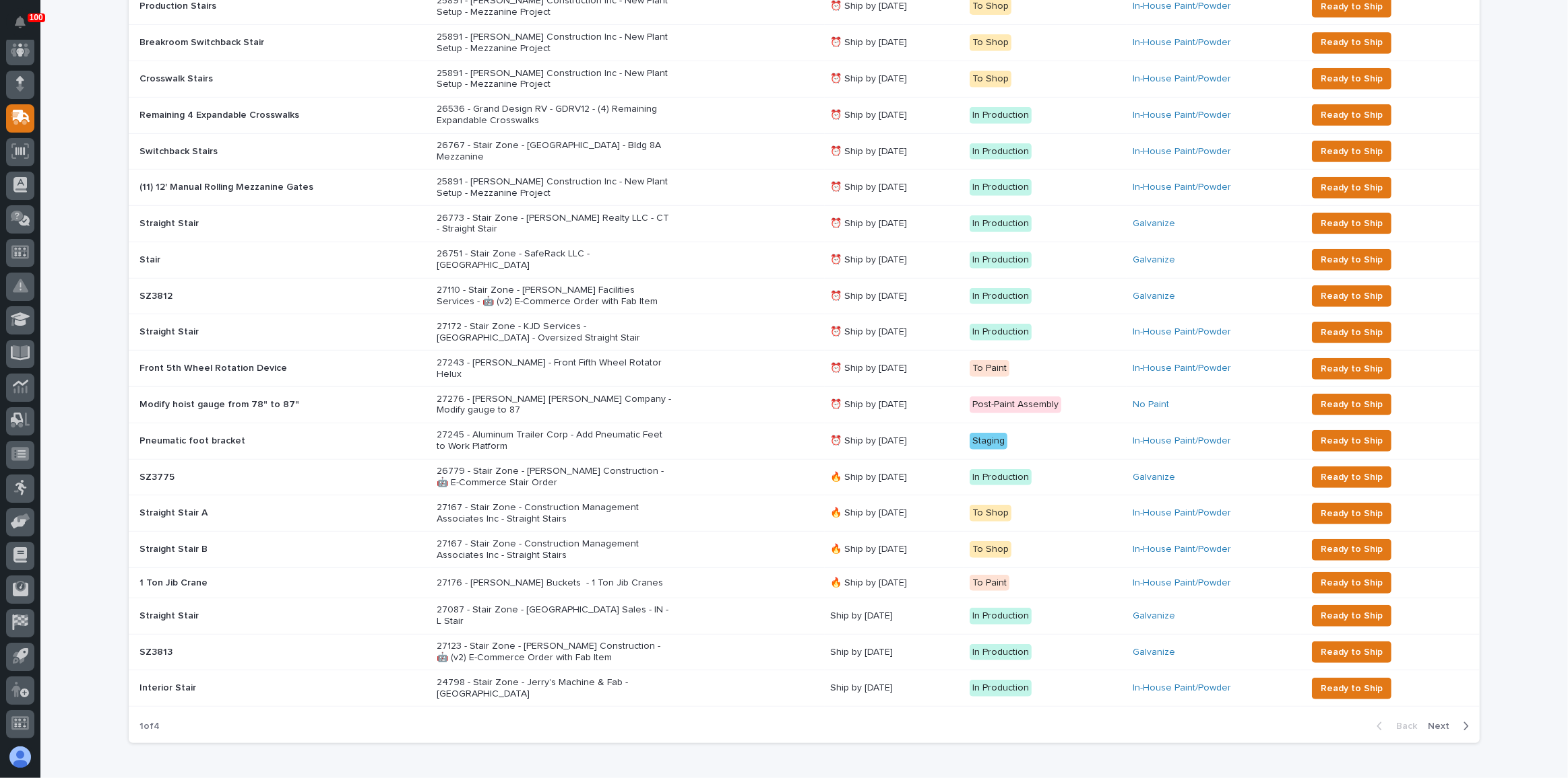
click at [707, 572] on div "27176 - [PERSON_NAME] Buckets - 1 Ton Jib Cranes" at bounding box center [627, 583] width 382 height 22
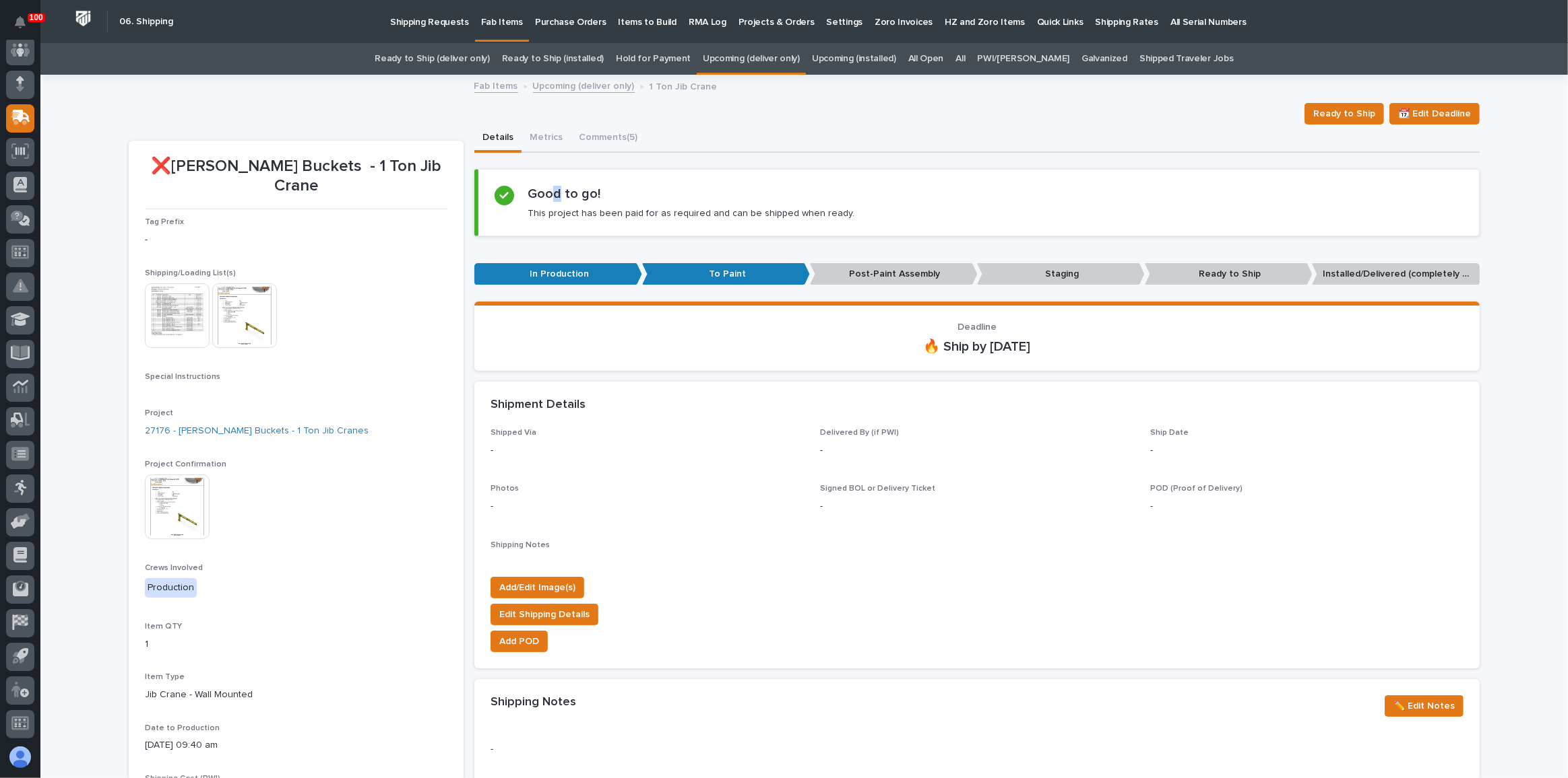
drag, startPoint x: 544, startPoint y: 179, endPoint x: 555, endPoint y: 188, distance: 14.2
click at [555, 181] on section "Good to go! This project has been paid for as required and can be shipped when …" at bounding box center [976, 202] width 1005 height 67
click at [623, 125] on button "Comments (5)" at bounding box center [607, 138] width 75 height 28
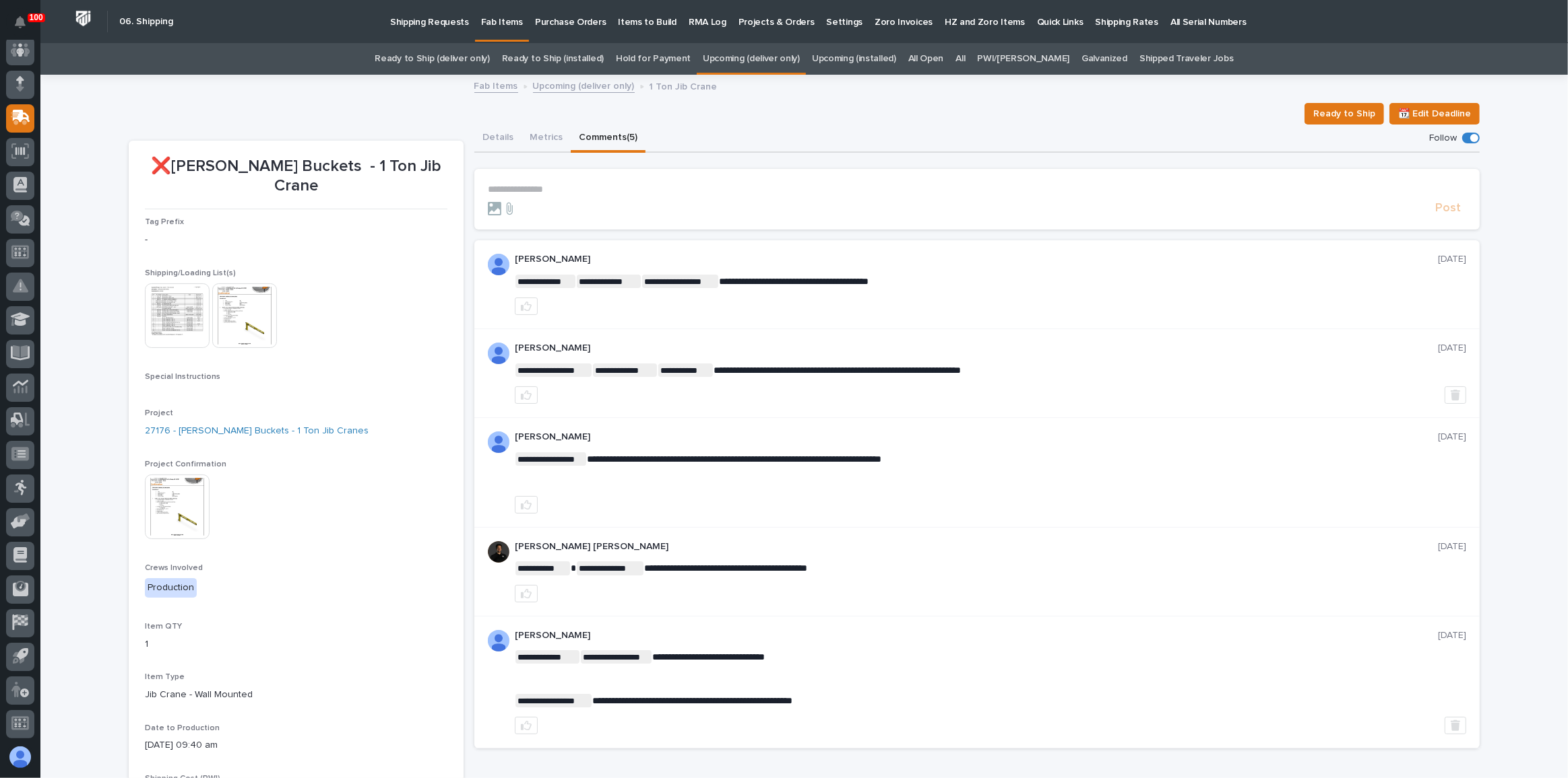
click at [540, 189] on p "**********" at bounding box center [977, 189] width 978 height 11
